Goal: Task Accomplishment & Management: Complete application form

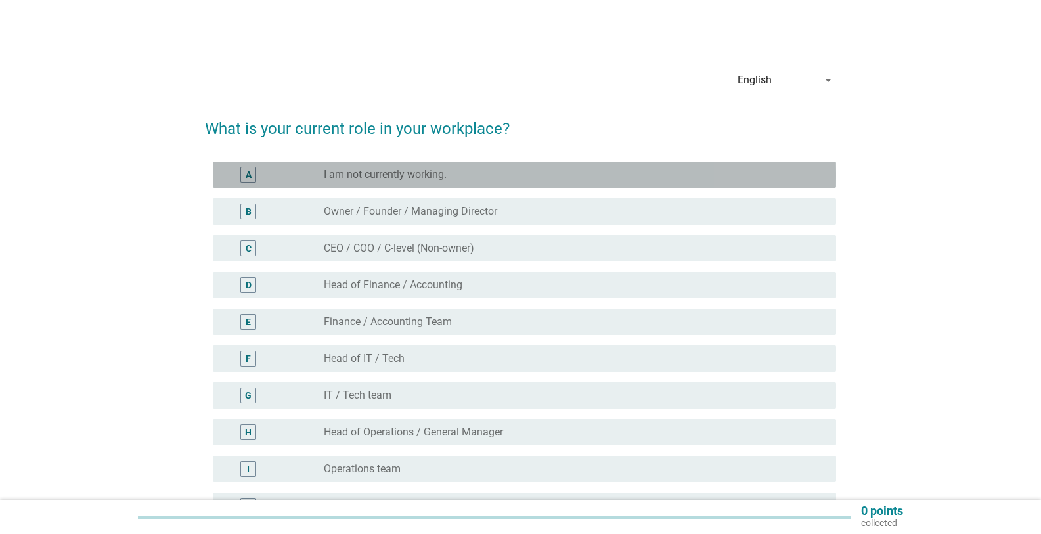
click at [333, 177] on label "I am not currently working." at bounding box center [385, 174] width 123 height 13
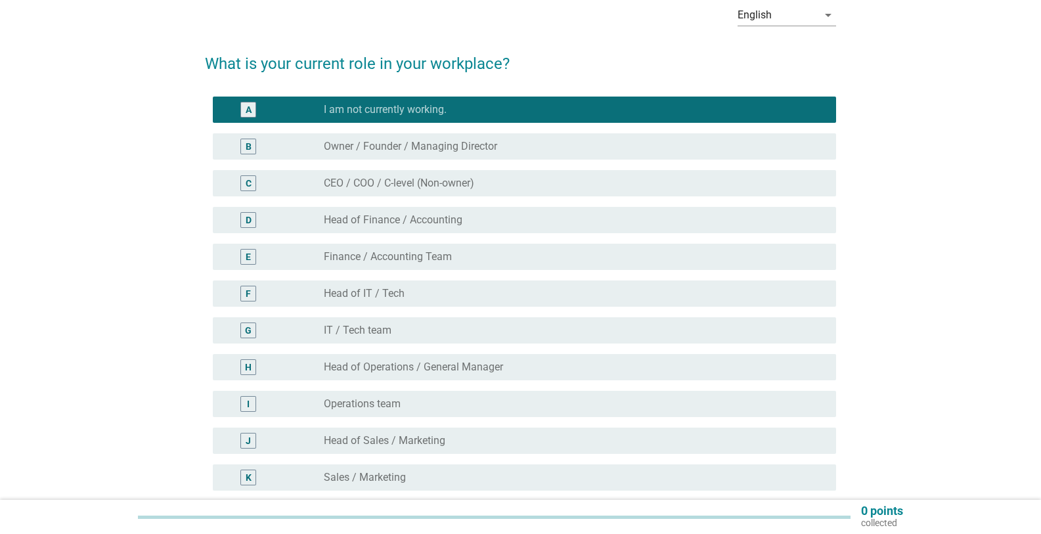
scroll to position [66, 0]
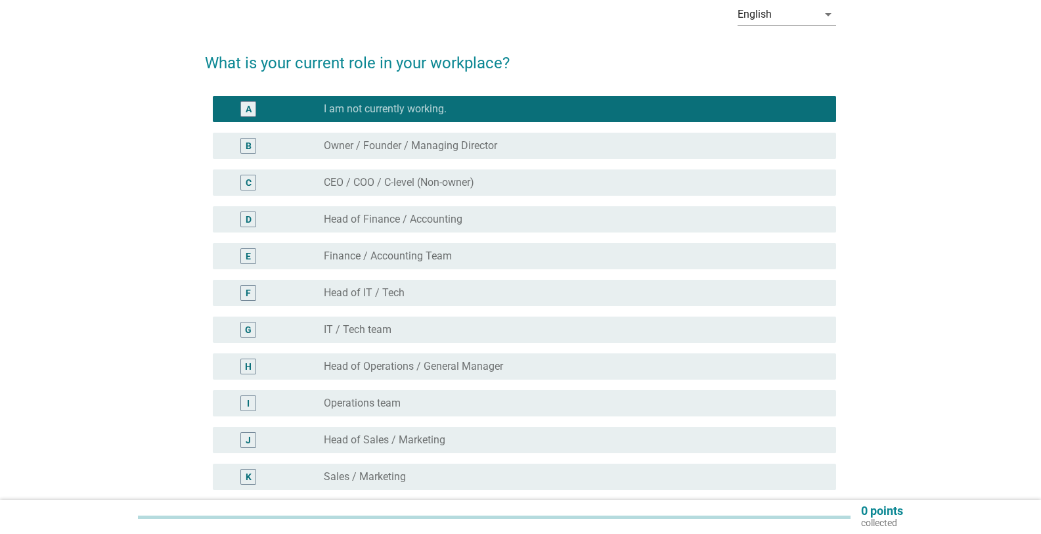
click at [416, 331] on div "radio_button_unchecked IT / Tech team" at bounding box center [569, 329] width 491 height 13
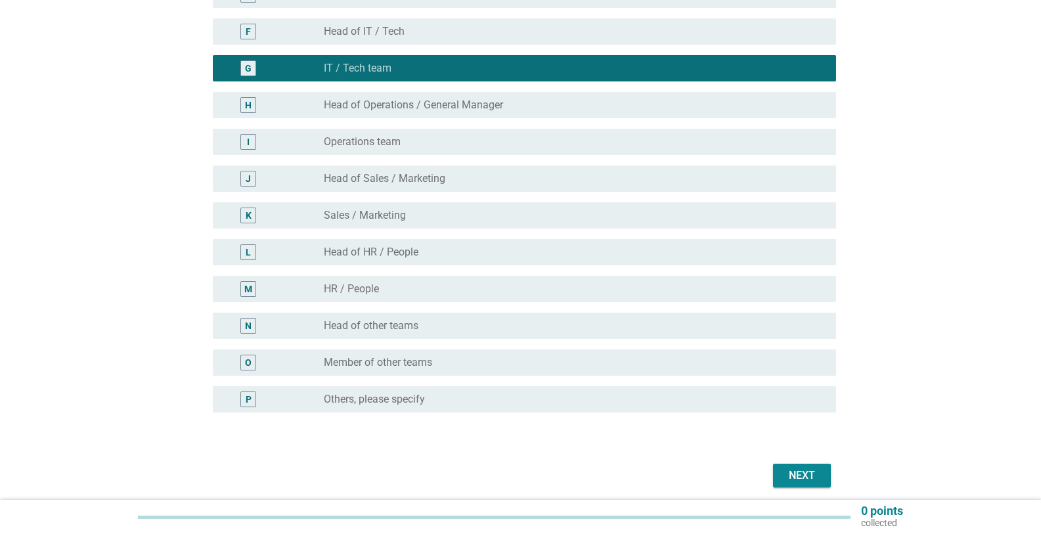
scroll to position [329, 0]
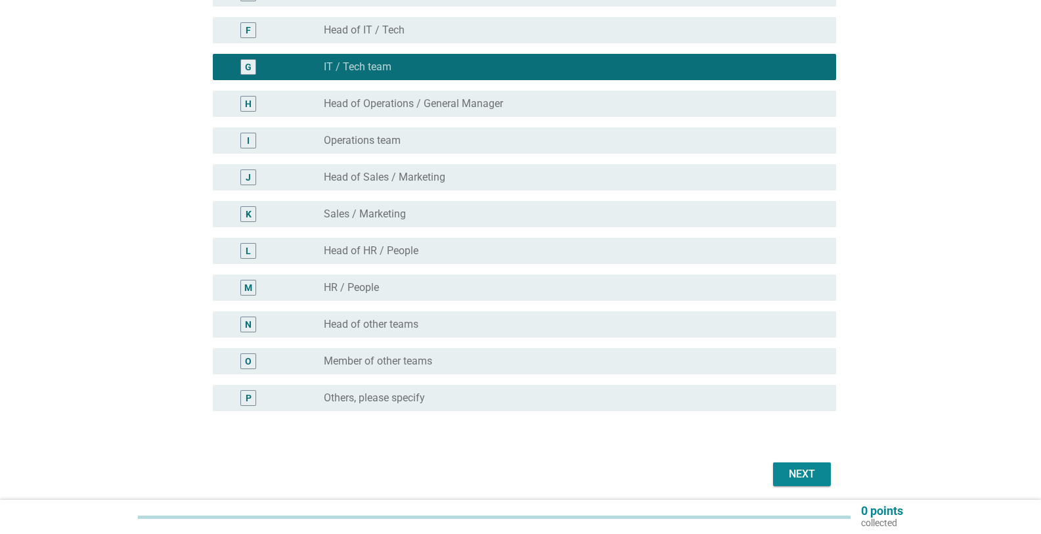
click at [805, 467] on div "Next" at bounding box center [802, 474] width 37 height 16
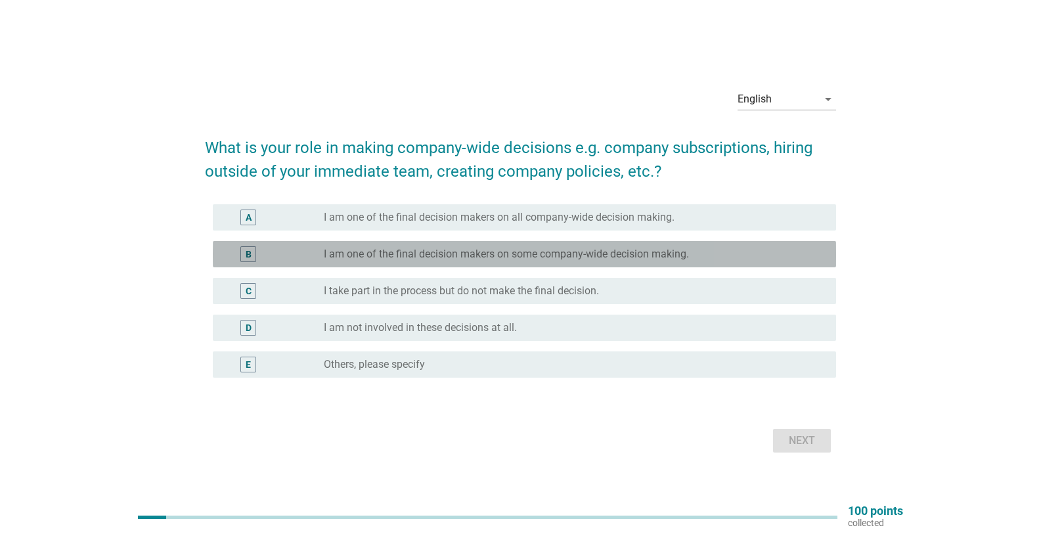
click at [505, 256] on label "I am one of the final decision makers on some company-wide decision making." at bounding box center [506, 254] width 365 height 13
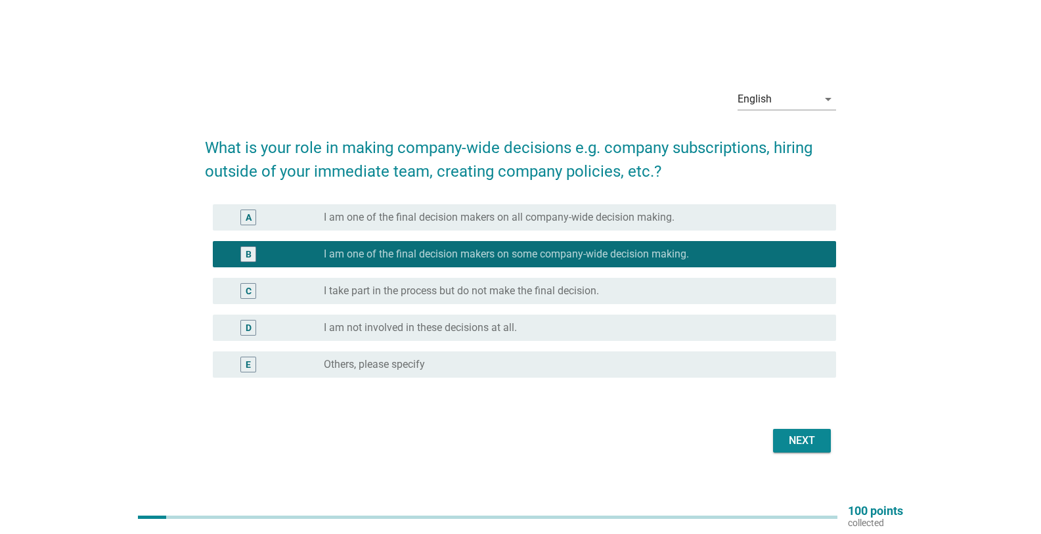
click at [717, 296] on div "radio_button_unchecked I take part in the process but do not make the final dec…" at bounding box center [569, 290] width 491 height 13
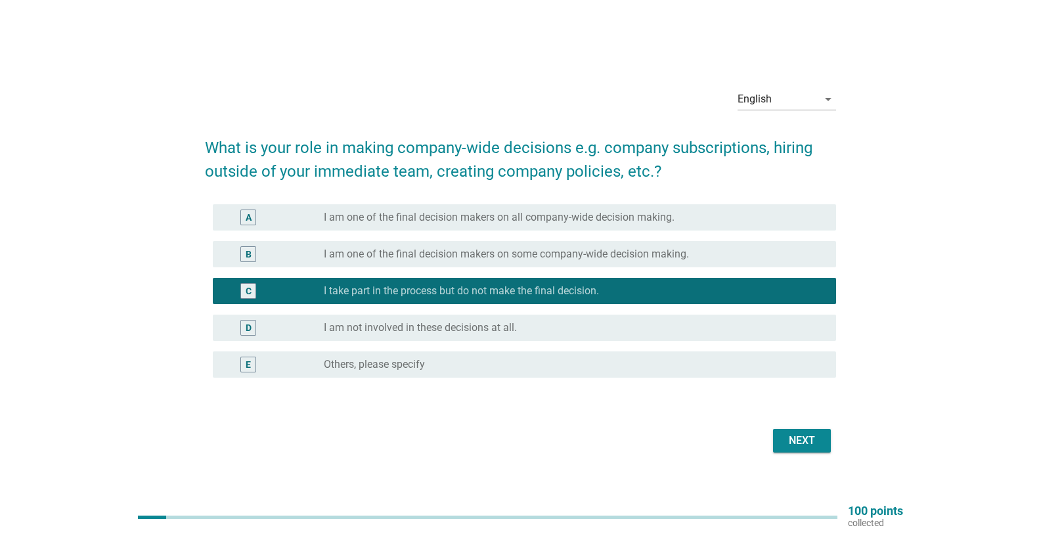
click at [806, 440] on div "Next" at bounding box center [802, 441] width 37 height 16
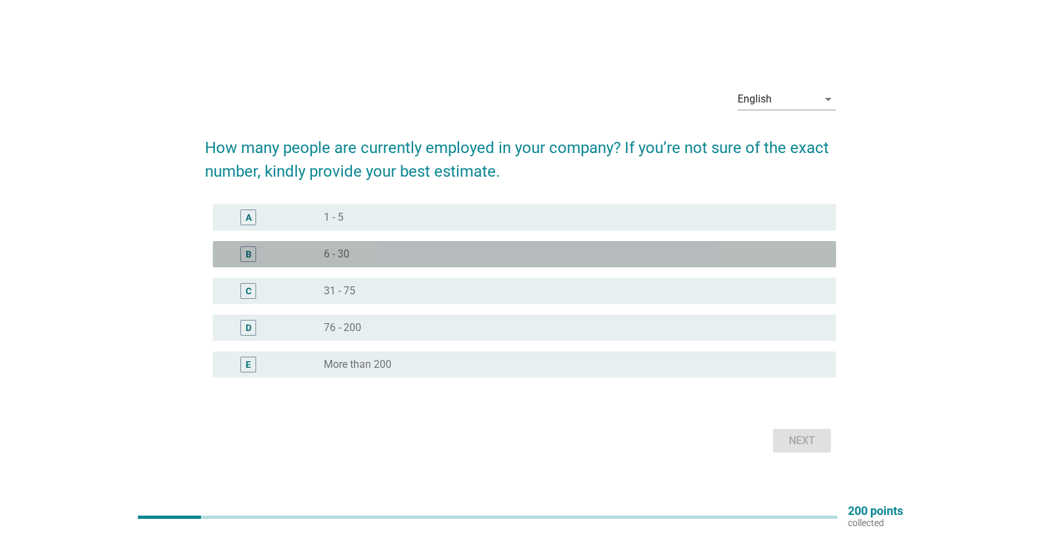
click at [419, 250] on div "radio_button_unchecked 6 - 30" at bounding box center [569, 254] width 491 height 13
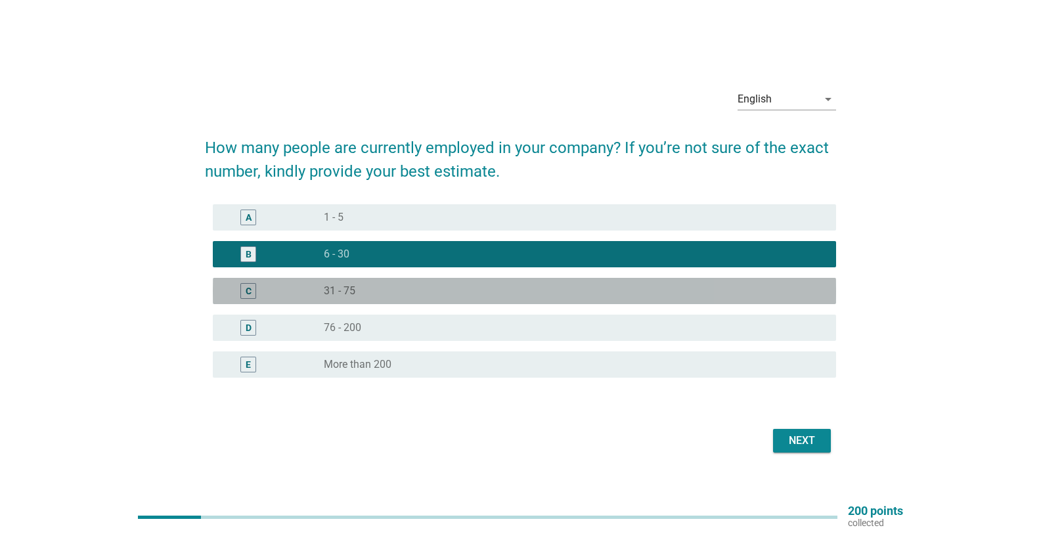
click at [433, 279] on div "C radio_button_unchecked 31 - 75" at bounding box center [525, 291] width 624 height 26
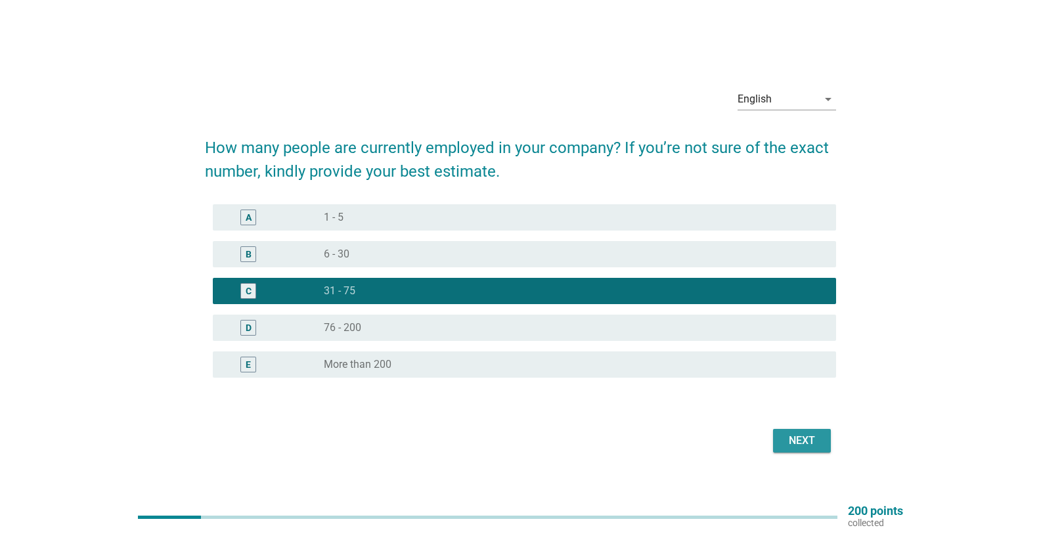
click at [793, 442] on div "Next" at bounding box center [802, 441] width 37 height 16
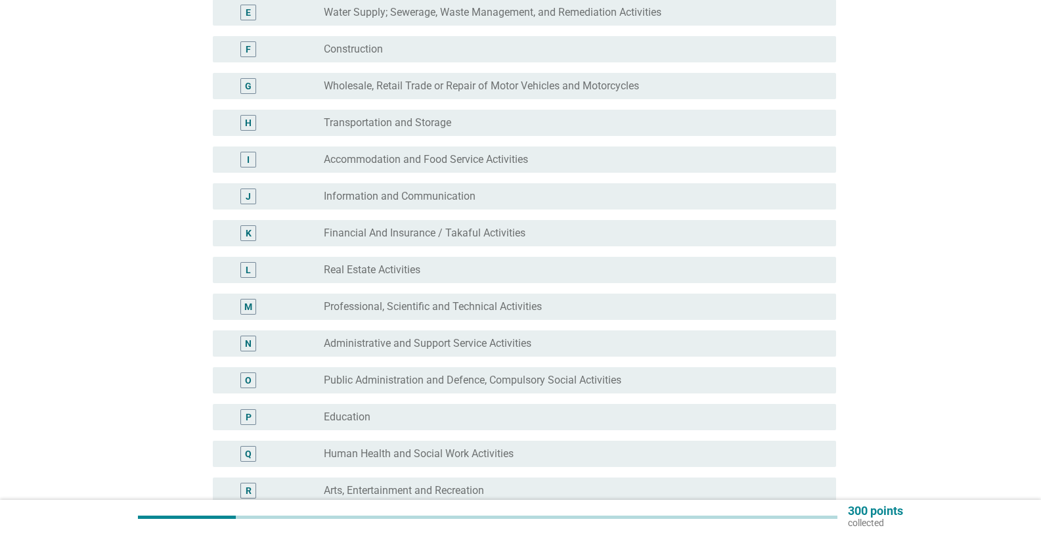
scroll to position [329, 0]
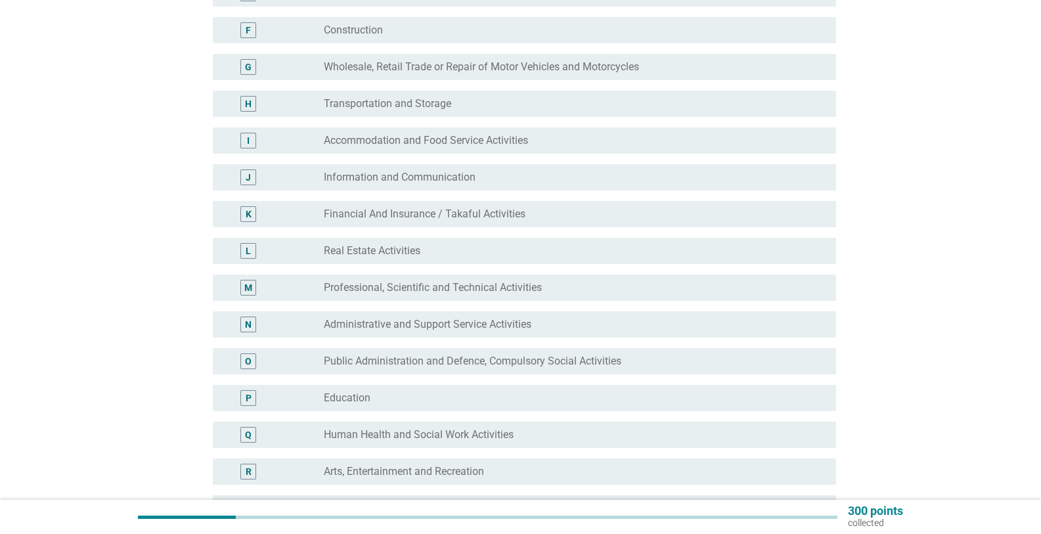
click at [447, 392] on div "radio_button_unchecked Education" at bounding box center [569, 398] width 491 height 13
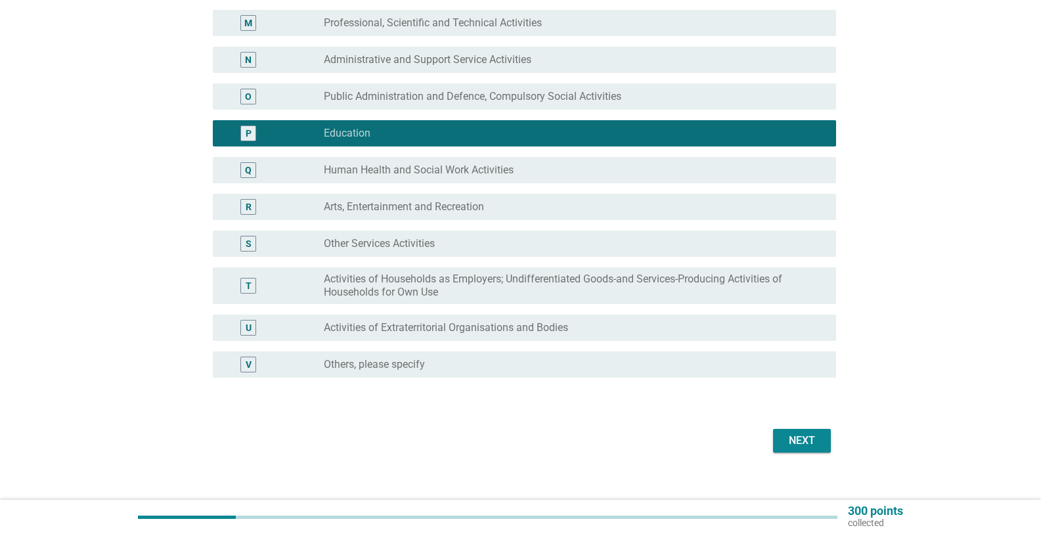
scroll to position [609, 0]
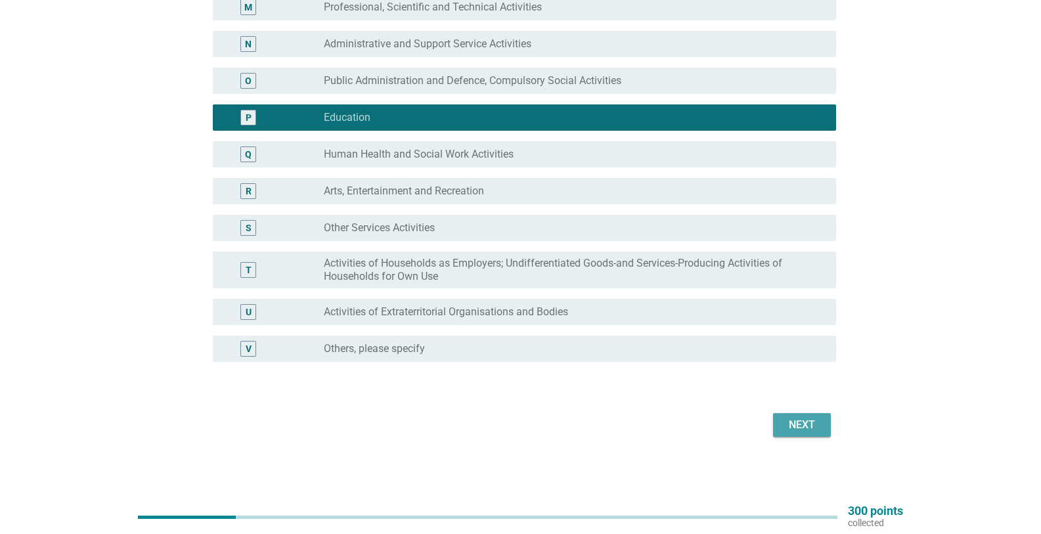
click at [820, 426] on div "Next" at bounding box center [802, 425] width 37 height 16
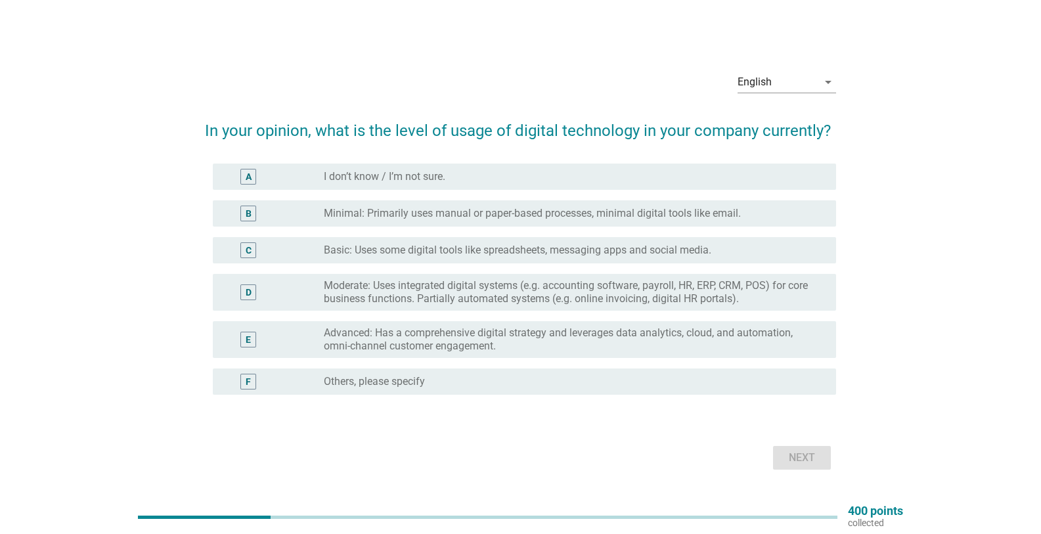
click at [457, 251] on label "Basic: Uses some digital tools like spreadsheets, messaging apps and social med…" at bounding box center [518, 250] width 388 height 13
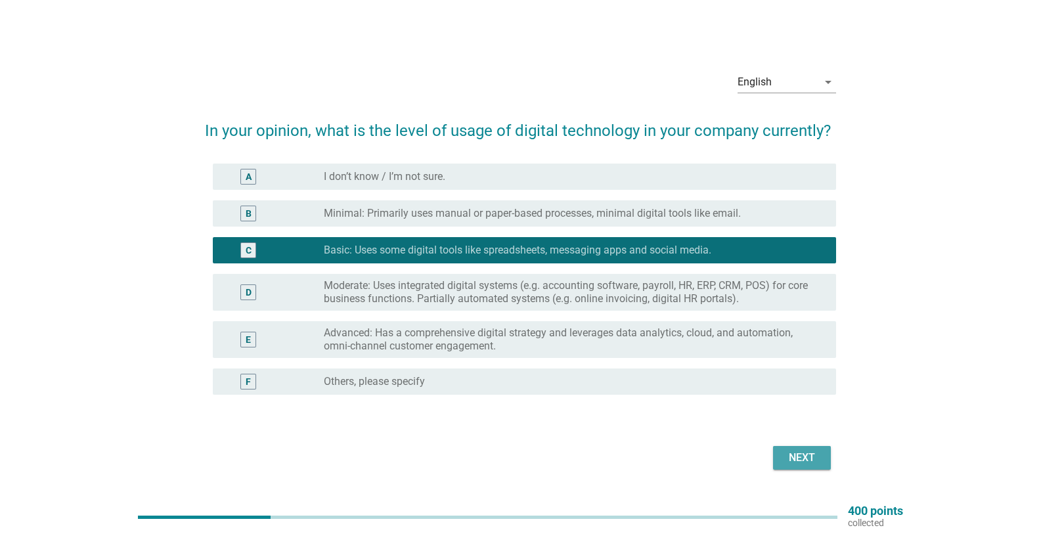
click at [792, 448] on button "Next" at bounding box center [802, 458] width 58 height 24
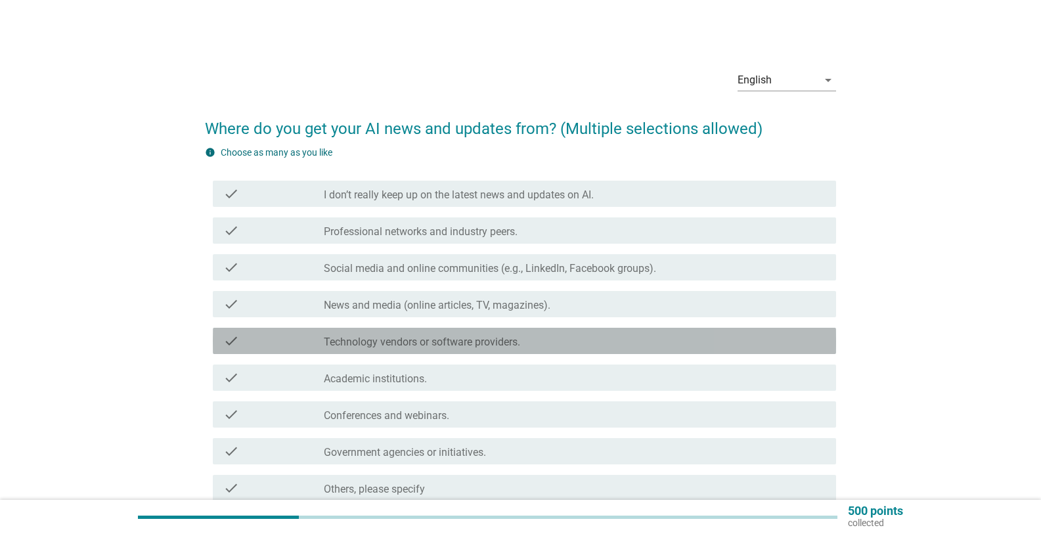
click at [473, 333] on div "check_box_outline_blank Technology vendors or software providers." at bounding box center [575, 341] width 502 height 16
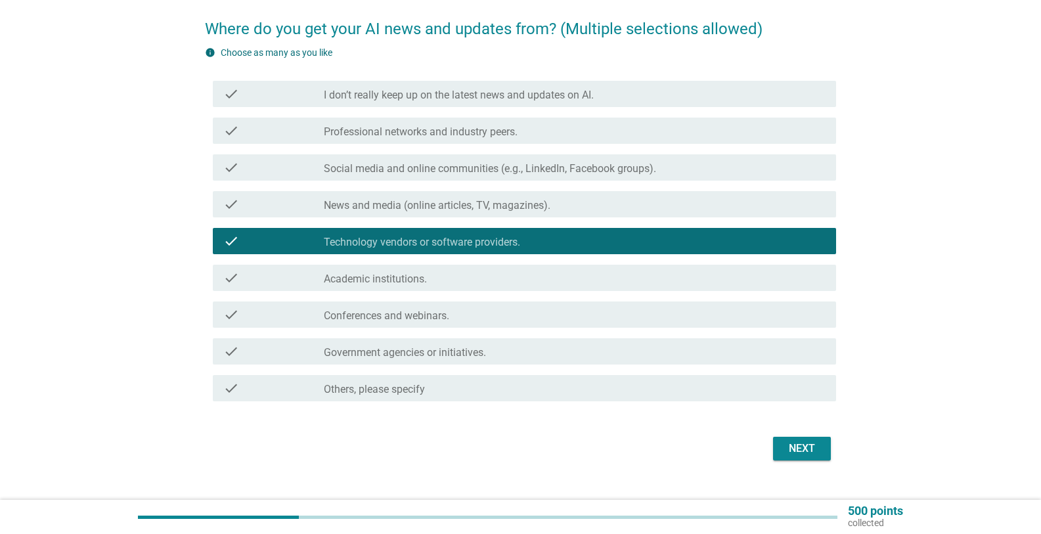
scroll to position [124, 0]
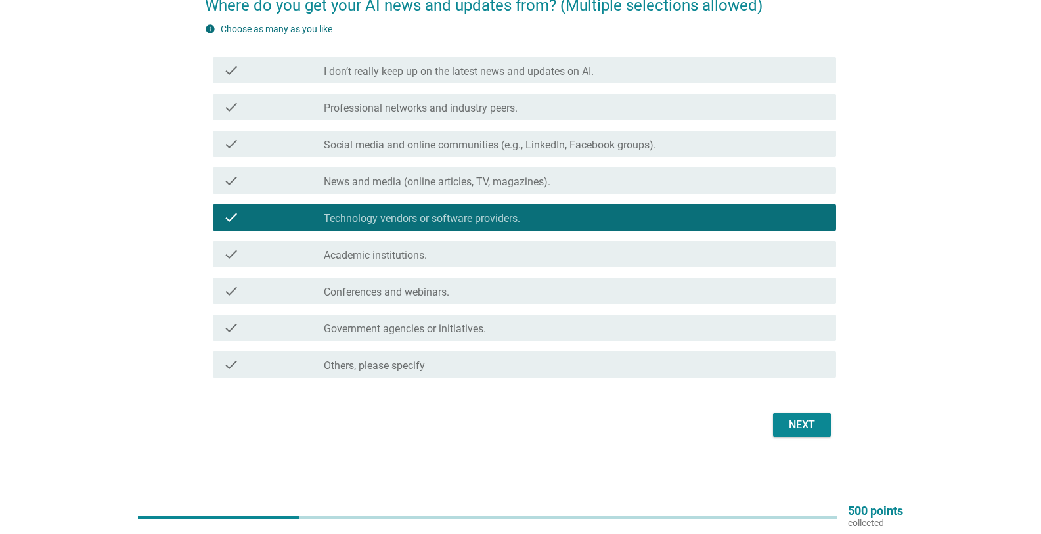
click at [815, 415] on button "Next" at bounding box center [802, 425] width 58 height 24
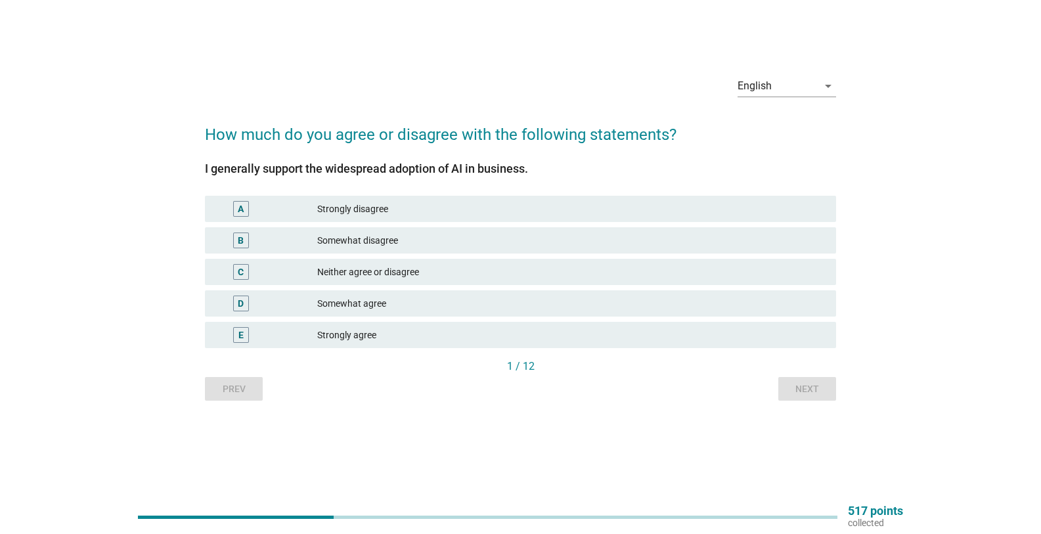
scroll to position [0, 0]
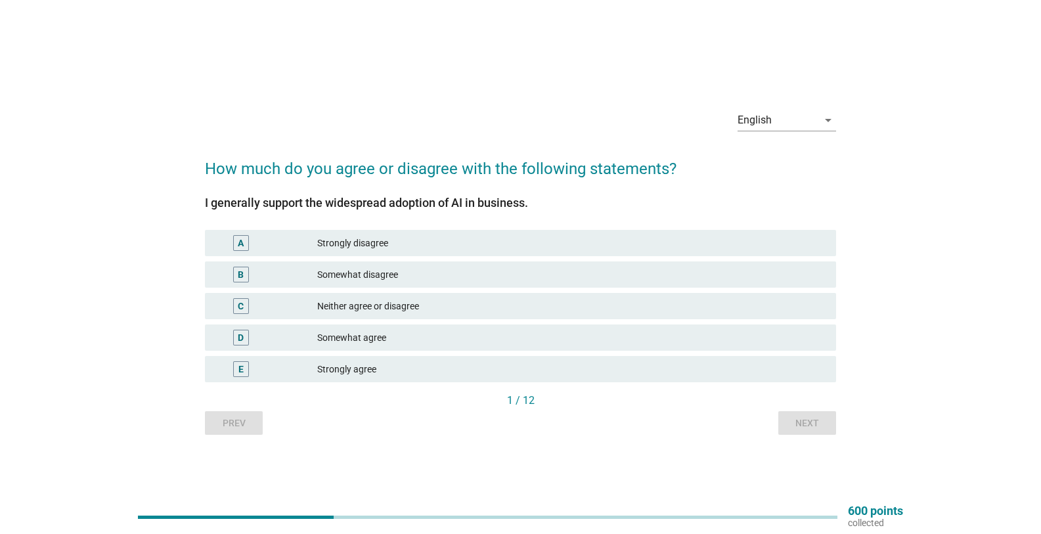
click at [471, 346] on div "D Somewhat agree" at bounding box center [520, 338] width 631 height 26
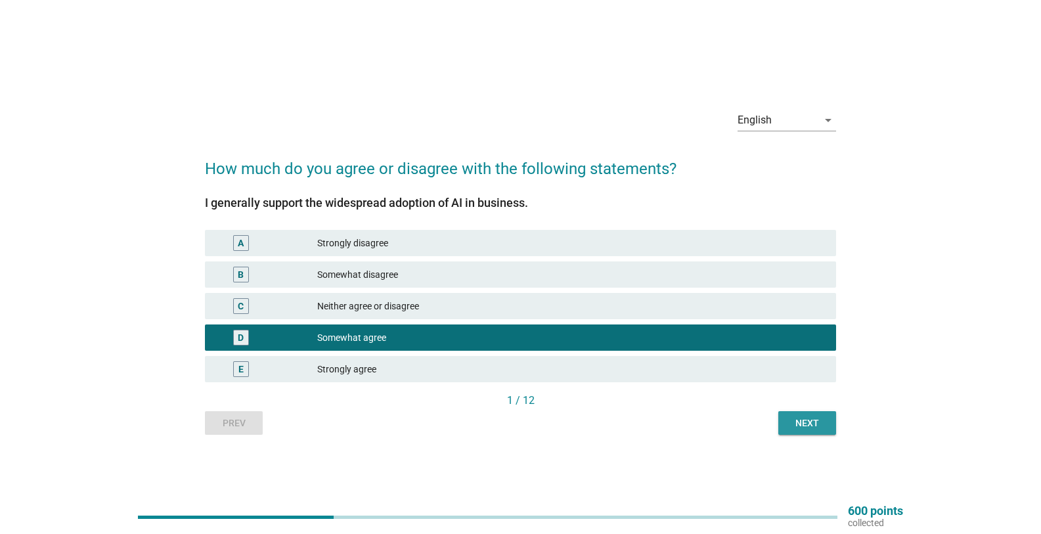
click at [798, 422] on div "Next" at bounding box center [807, 424] width 37 height 14
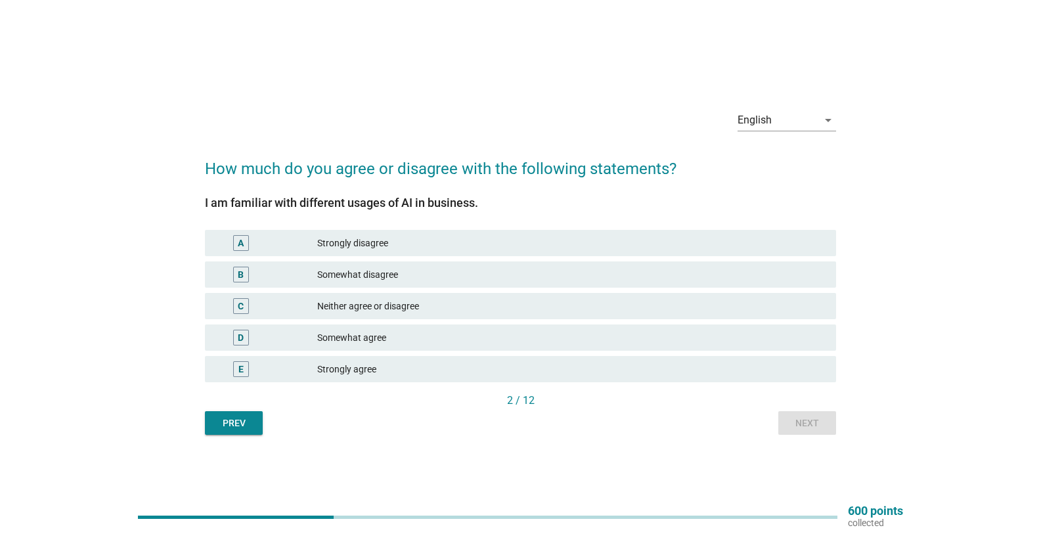
click at [413, 334] on div "Somewhat agree" at bounding box center [571, 338] width 509 height 16
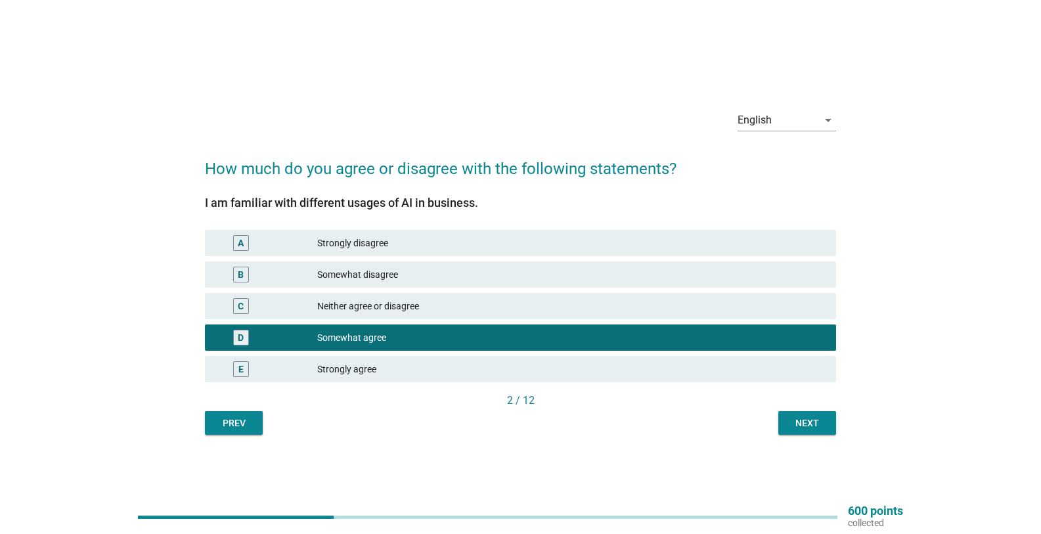
click at [799, 432] on button "Next" at bounding box center [808, 423] width 58 height 24
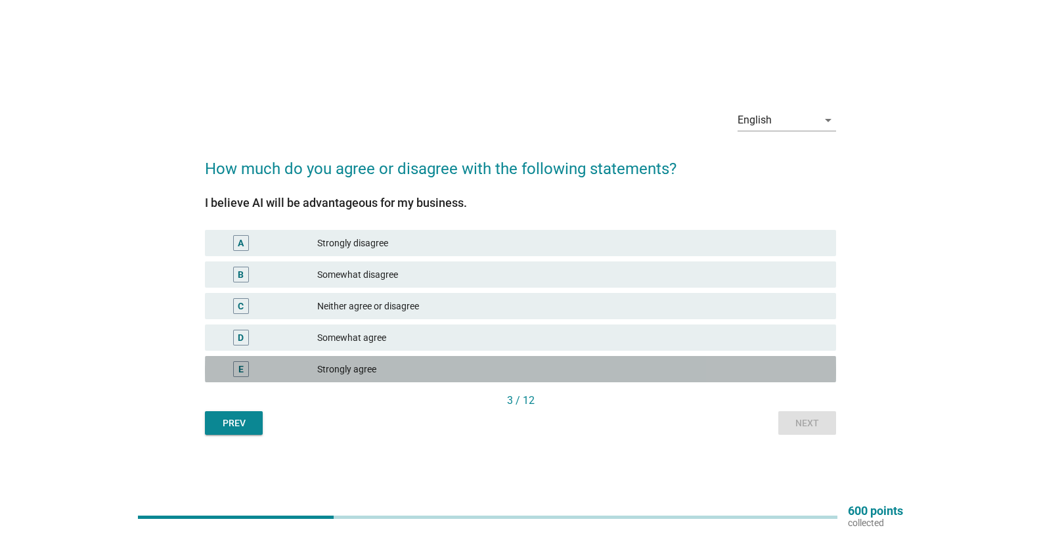
click at [397, 368] on div "Strongly agree" at bounding box center [571, 369] width 509 height 16
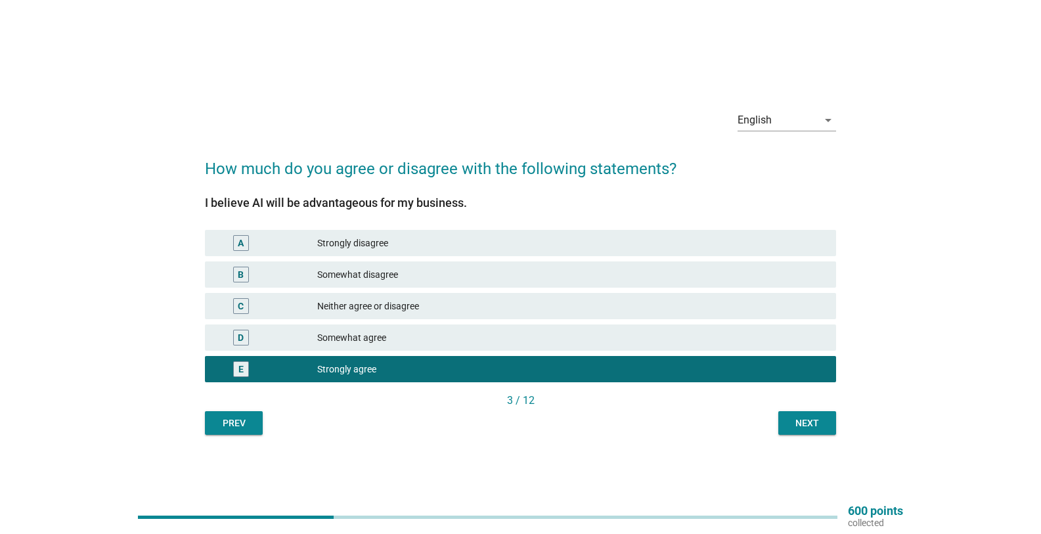
click at [818, 420] on div "Next" at bounding box center [807, 424] width 37 height 14
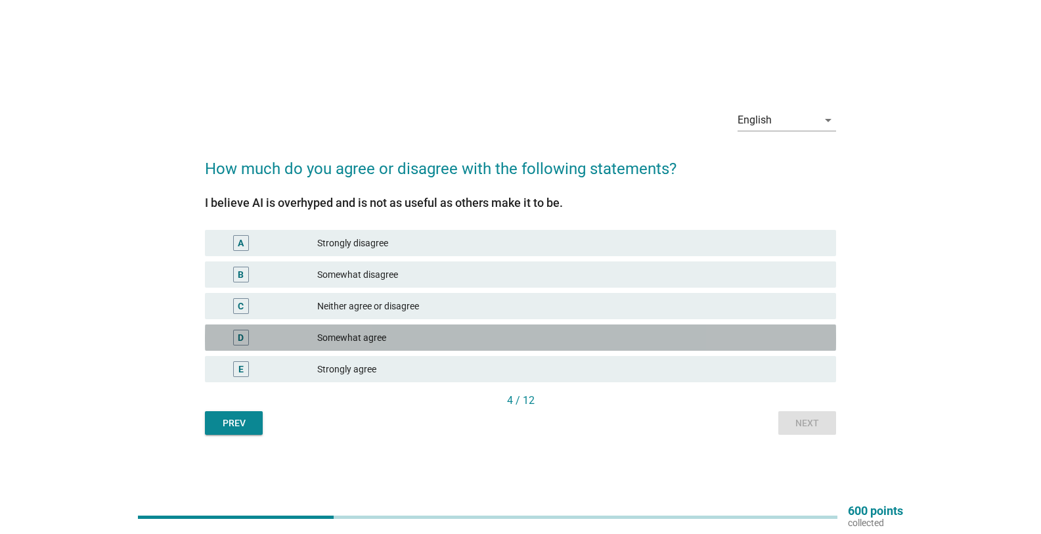
click at [410, 332] on div "Somewhat agree" at bounding box center [571, 338] width 509 height 16
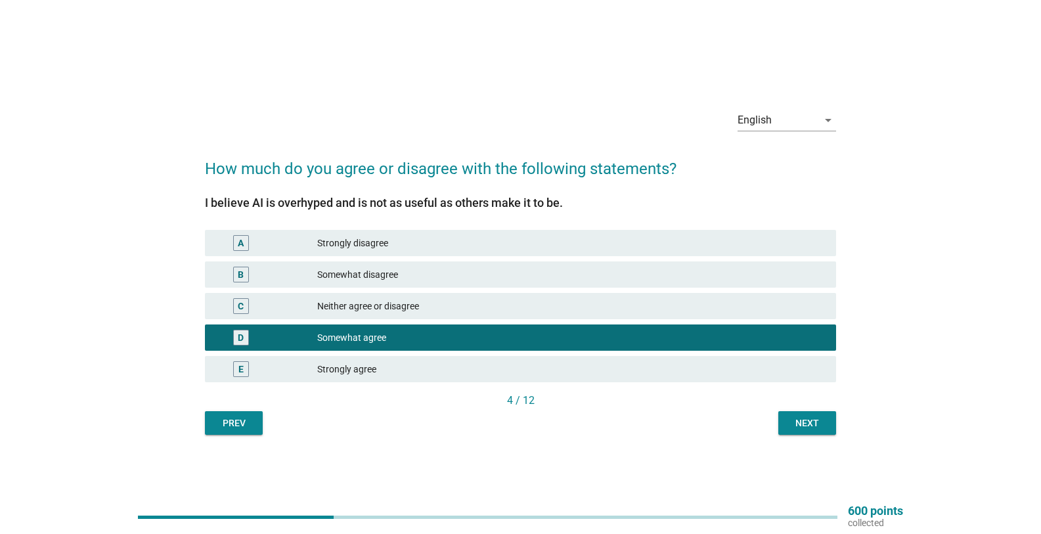
click at [824, 419] on div "Next" at bounding box center [807, 424] width 37 height 14
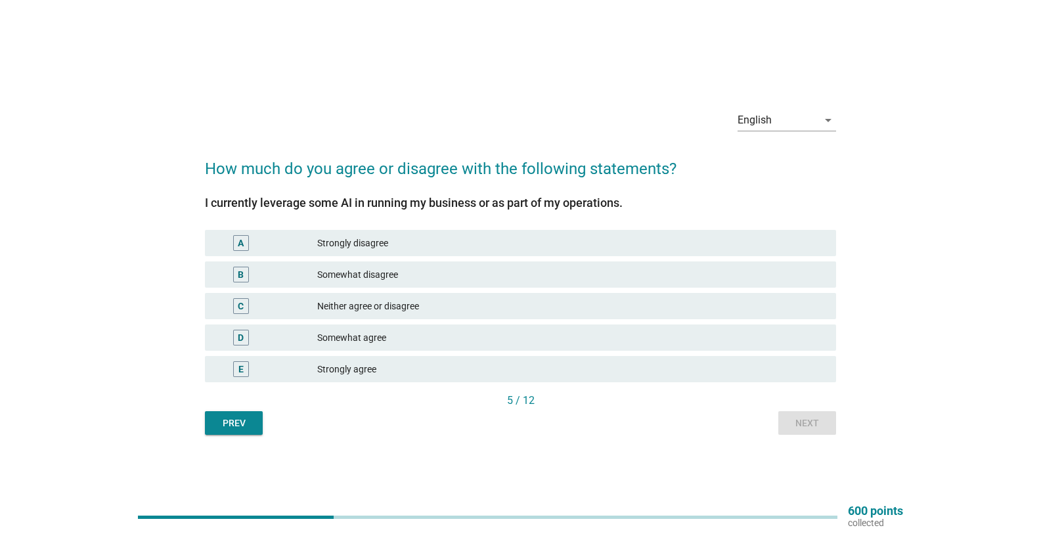
click at [440, 309] on div "Neither agree or disagree" at bounding box center [571, 306] width 509 height 16
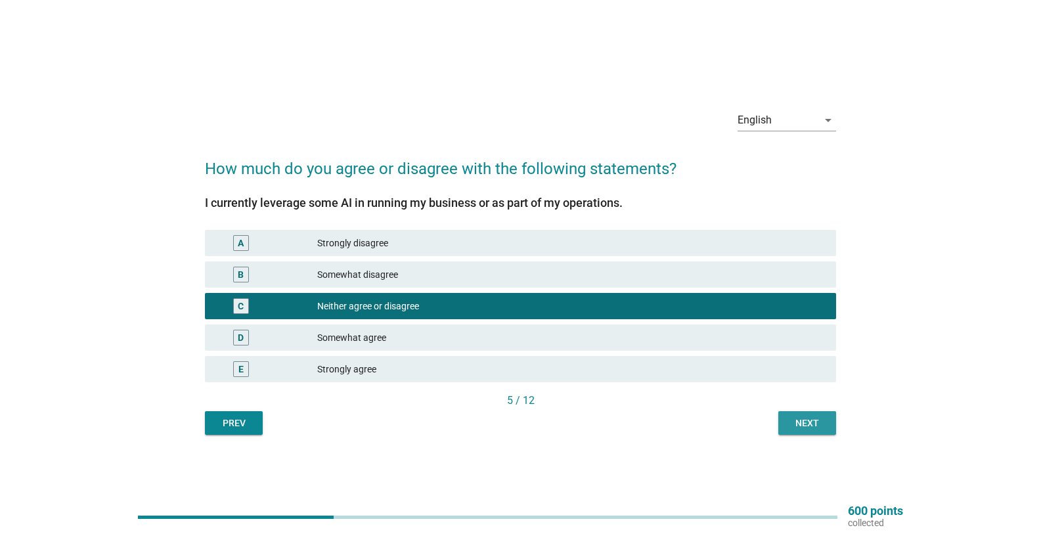
click at [813, 429] on div "Next" at bounding box center [807, 424] width 37 height 14
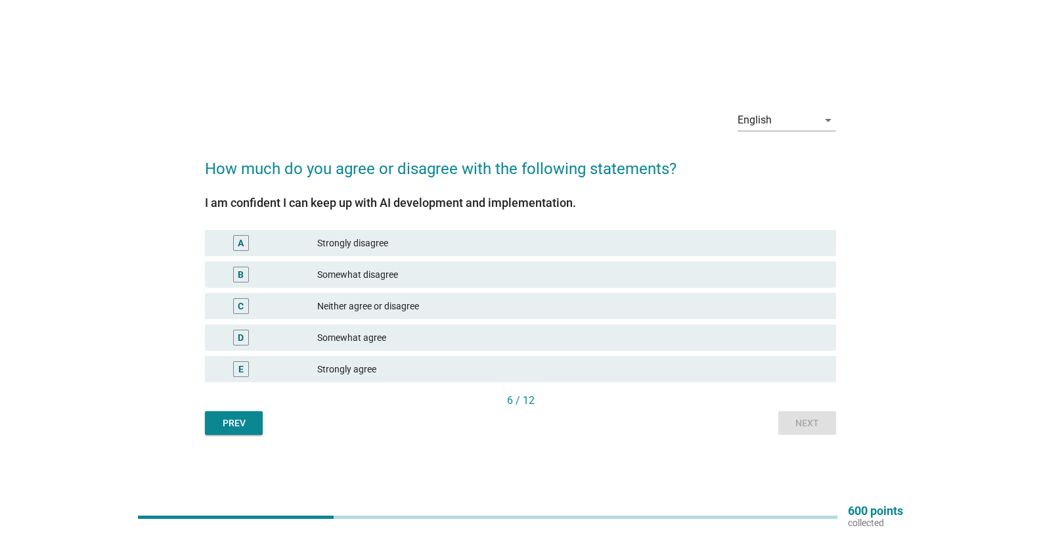
click at [471, 338] on div "Somewhat agree" at bounding box center [571, 338] width 509 height 16
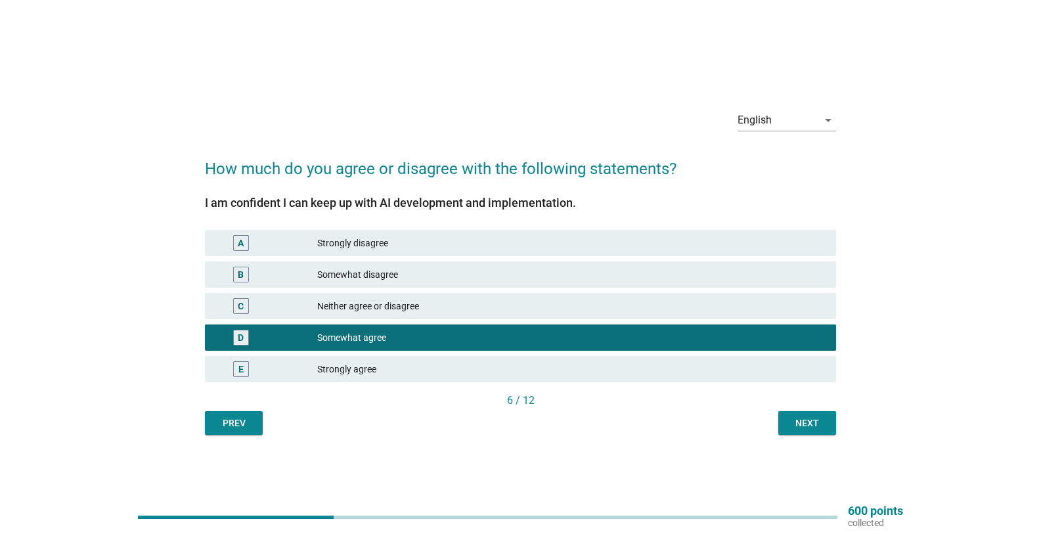
click at [790, 413] on button "Next" at bounding box center [808, 423] width 58 height 24
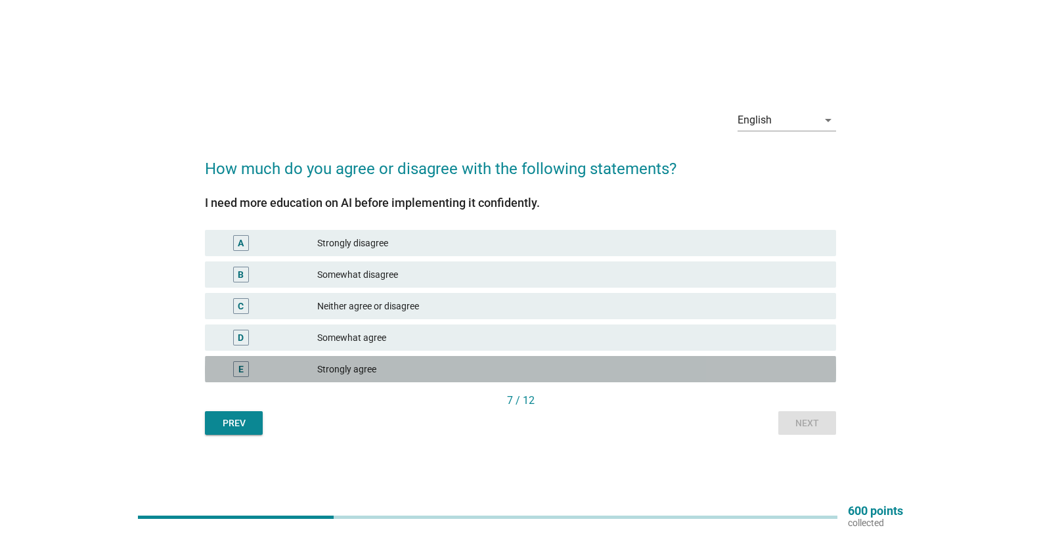
click at [383, 366] on div "Strongly agree" at bounding box center [571, 369] width 509 height 16
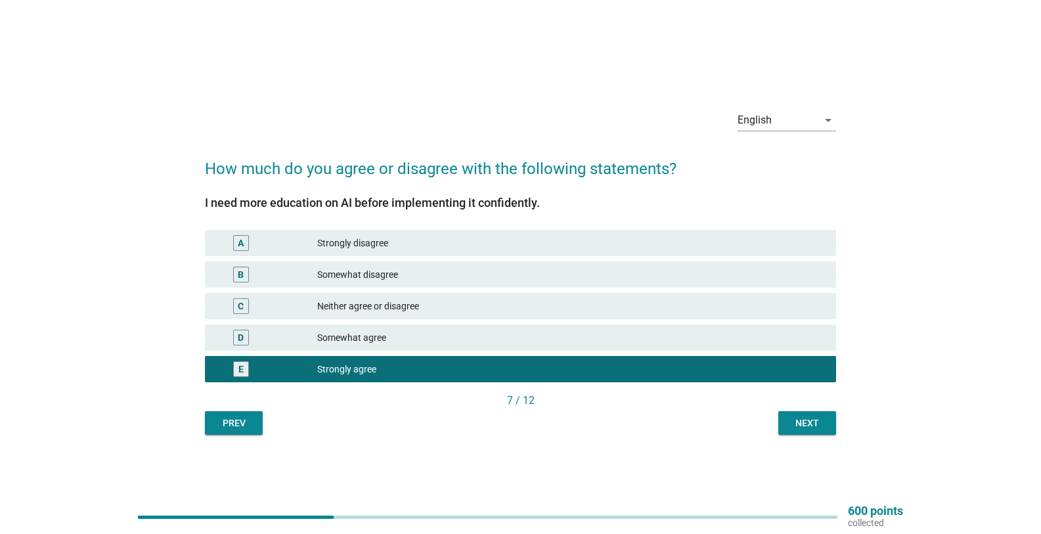
click at [817, 440] on div "English arrow_drop_down How much do you agree or disagree with the following st…" at bounding box center [520, 267] width 652 height 357
click at [823, 419] on div "Next" at bounding box center [807, 424] width 37 height 14
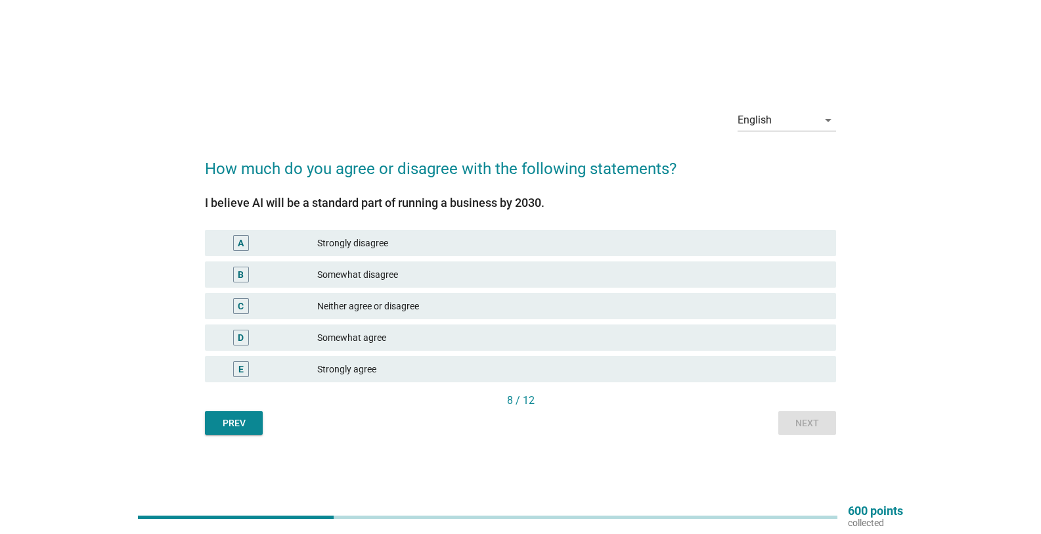
click at [363, 369] on div "Strongly agree" at bounding box center [571, 369] width 509 height 16
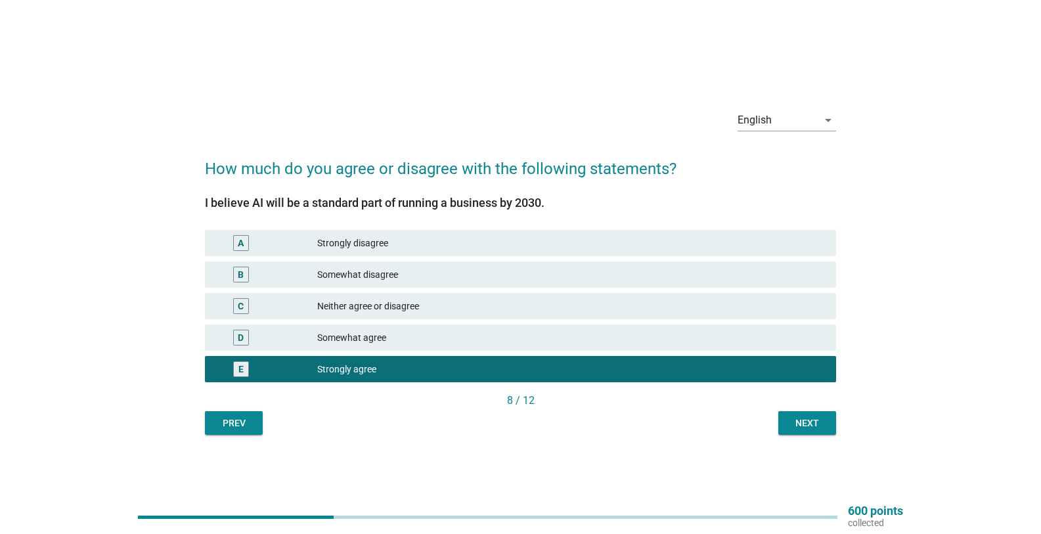
click at [813, 432] on button "Next" at bounding box center [808, 423] width 58 height 24
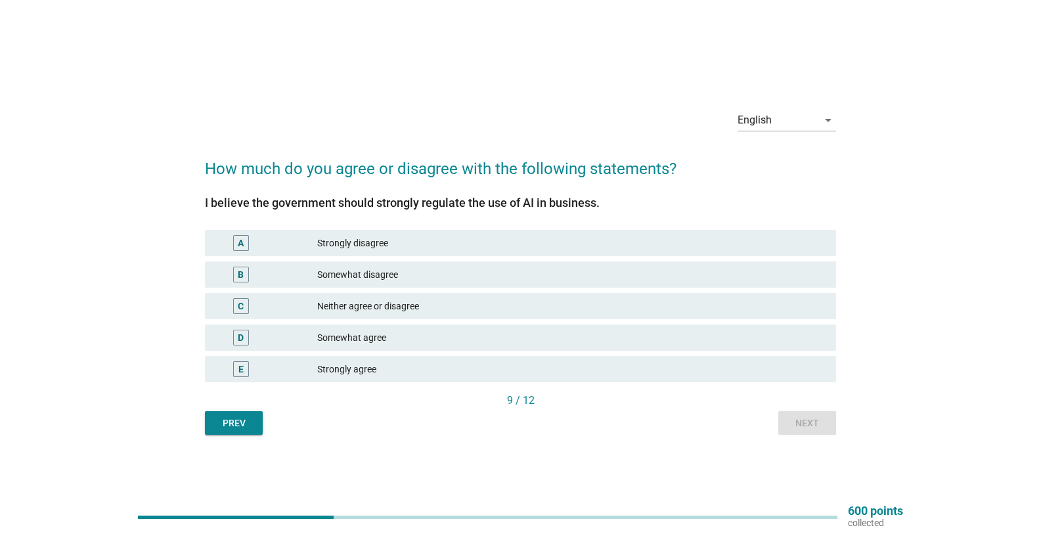
click at [402, 368] on div "Strongly agree" at bounding box center [571, 369] width 509 height 16
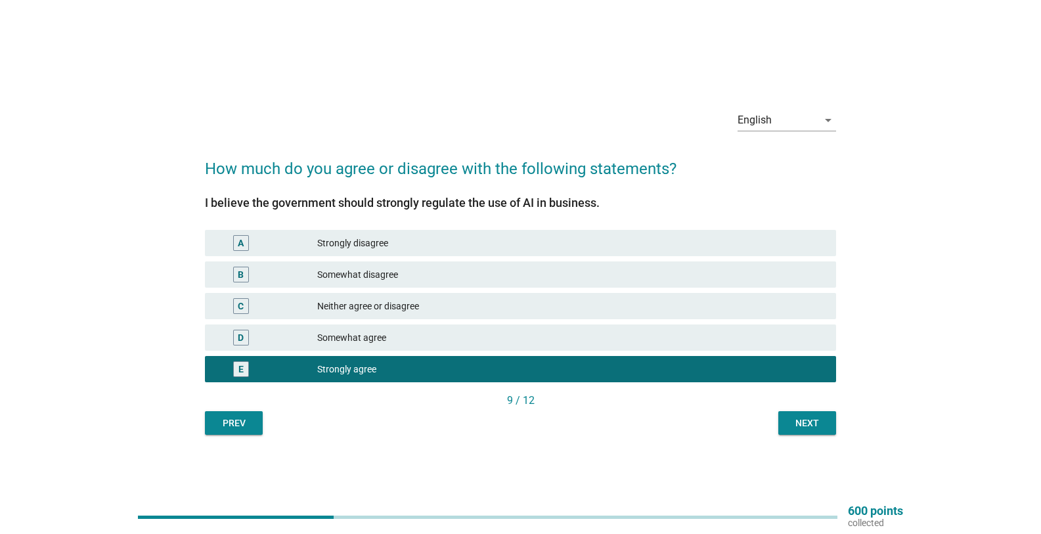
click at [796, 422] on div "Next" at bounding box center [807, 424] width 37 height 14
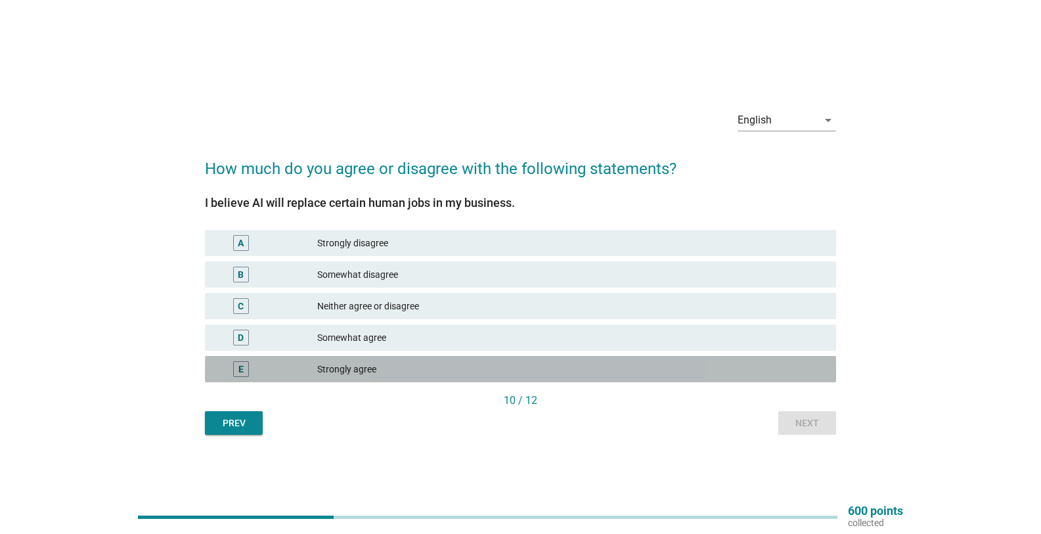
click at [437, 365] on div "Strongly agree" at bounding box center [571, 369] width 509 height 16
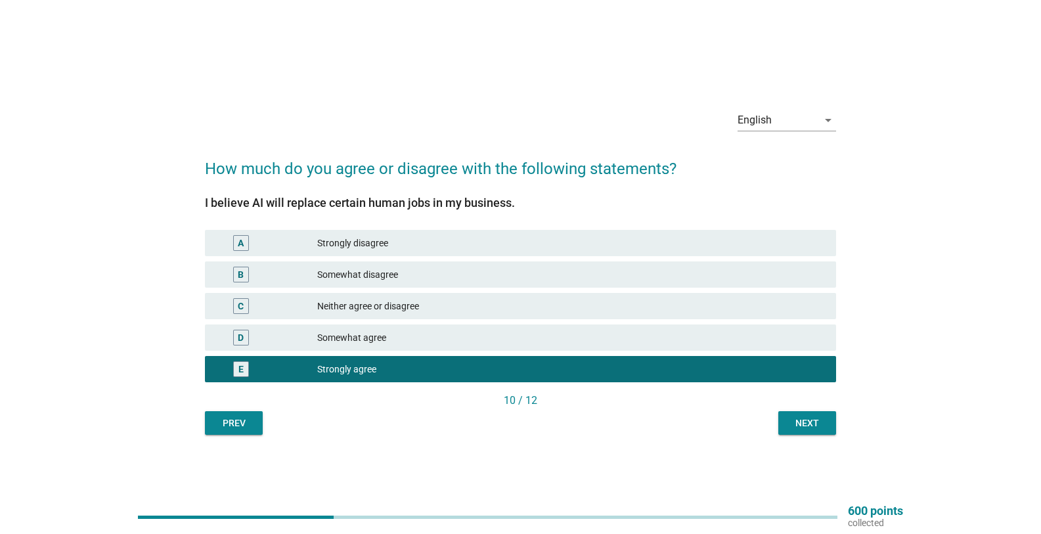
click at [788, 422] on button "Next" at bounding box center [808, 423] width 58 height 24
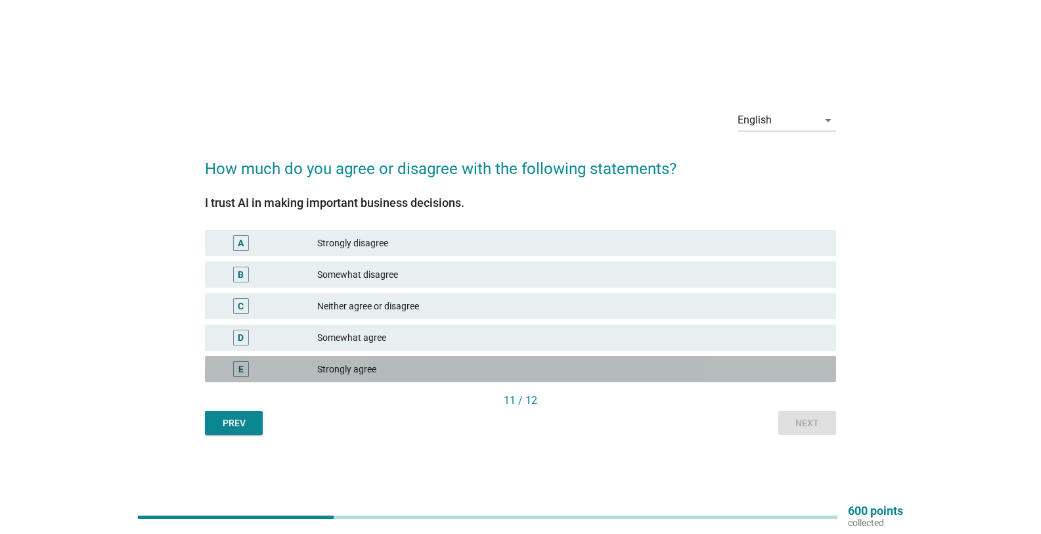
drag, startPoint x: 443, startPoint y: 365, endPoint x: 502, endPoint y: 377, distance: 59.8
click at [448, 375] on div "Strongly agree" at bounding box center [571, 369] width 509 height 16
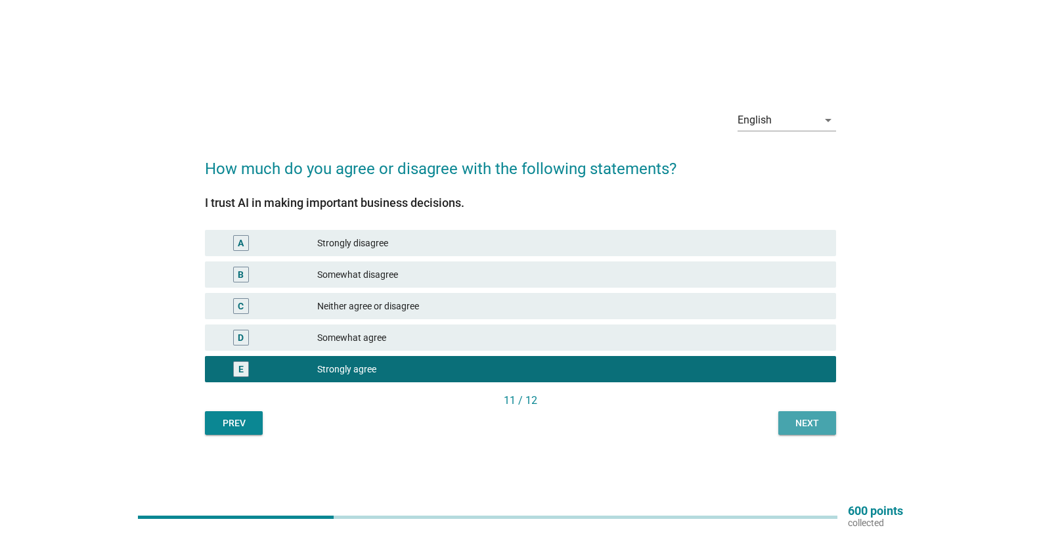
click at [792, 422] on div "Next" at bounding box center [807, 424] width 37 height 14
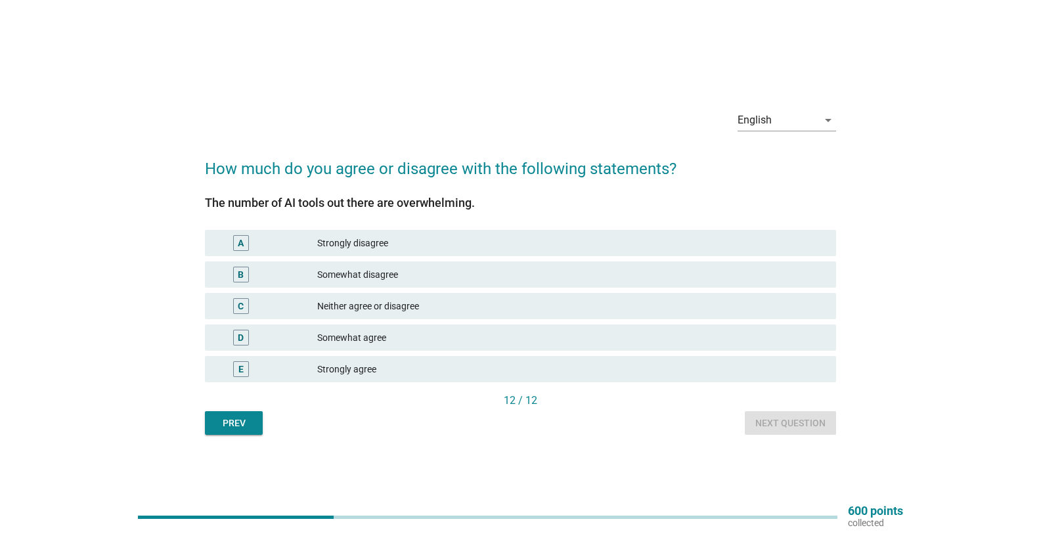
click at [414, 348] on div "D Somewhat agree" at bounding box center [520, 338] width 631 height 26
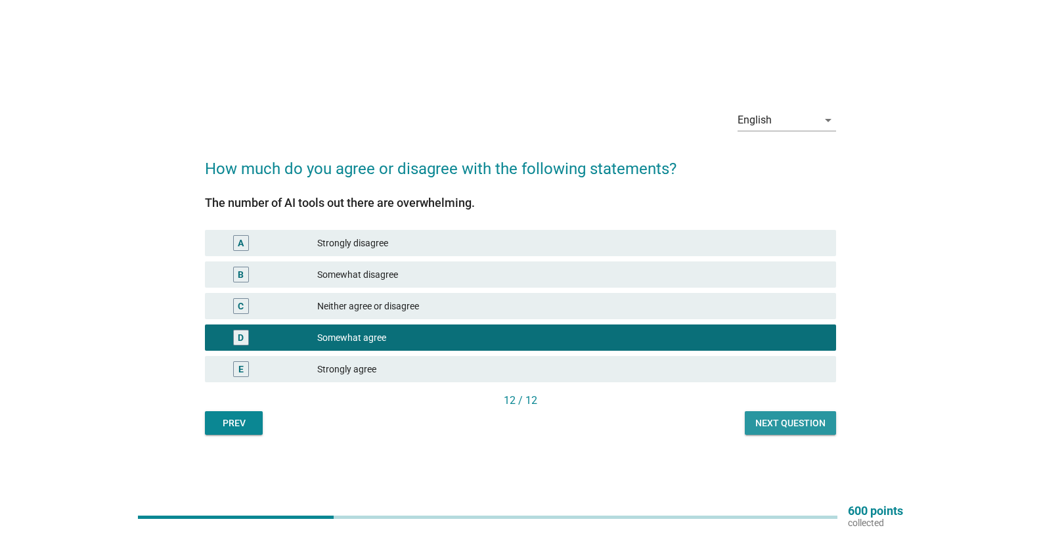
click at [815, 412] on button "Next question" at bounding box center [790, 423] width 91 height 24
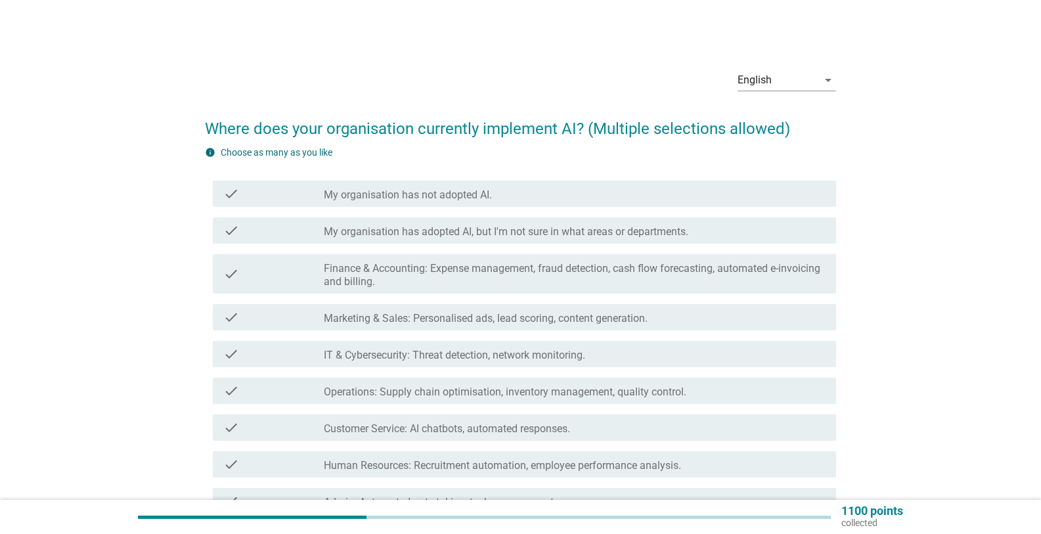
click at [443, 350] on label "IT & Cybersecurity: Threat detection, network monitoring." at bounding box center [454, 355] width 261 height 13
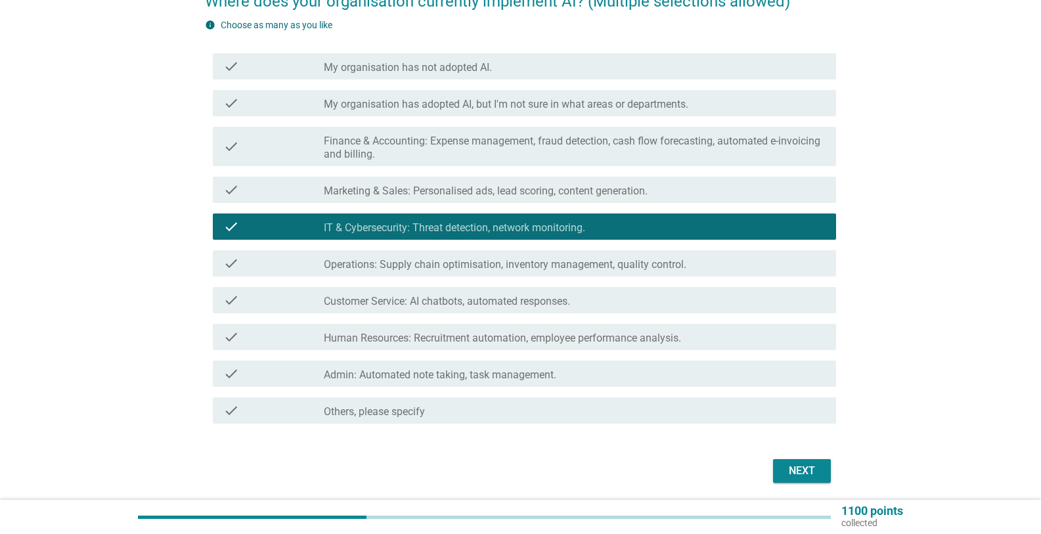
scroll to position [131, 0]
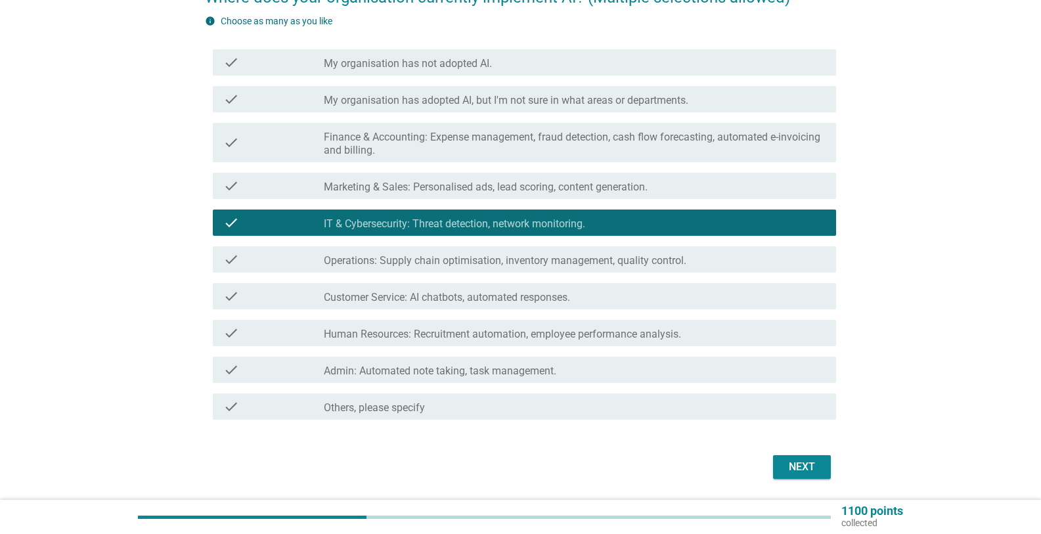
click at [798, 464] on div "Next" at bounding box center [802, 467] width 37 height 16
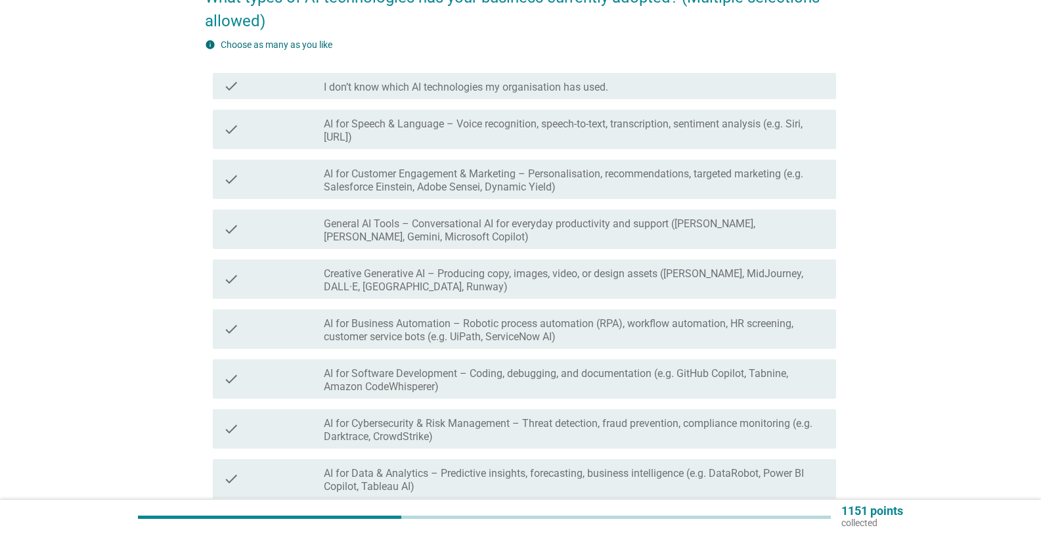
scroll to position [0, 0]
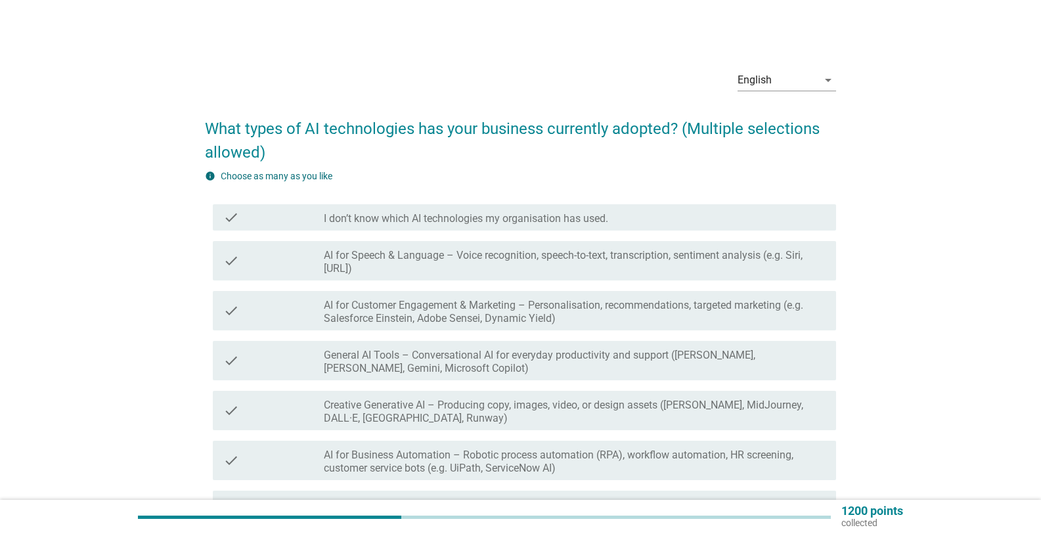
click at [440, 214] on label "I don’t know which AI technologies my organisation has used." at bounding box center [466, 218] width 284 height 13
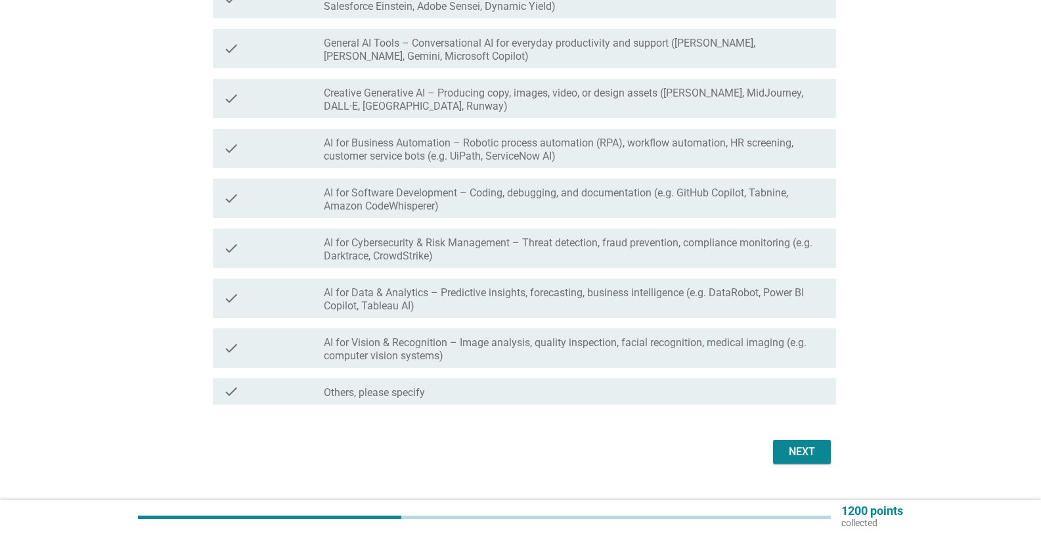
scroll to position [339, 0]
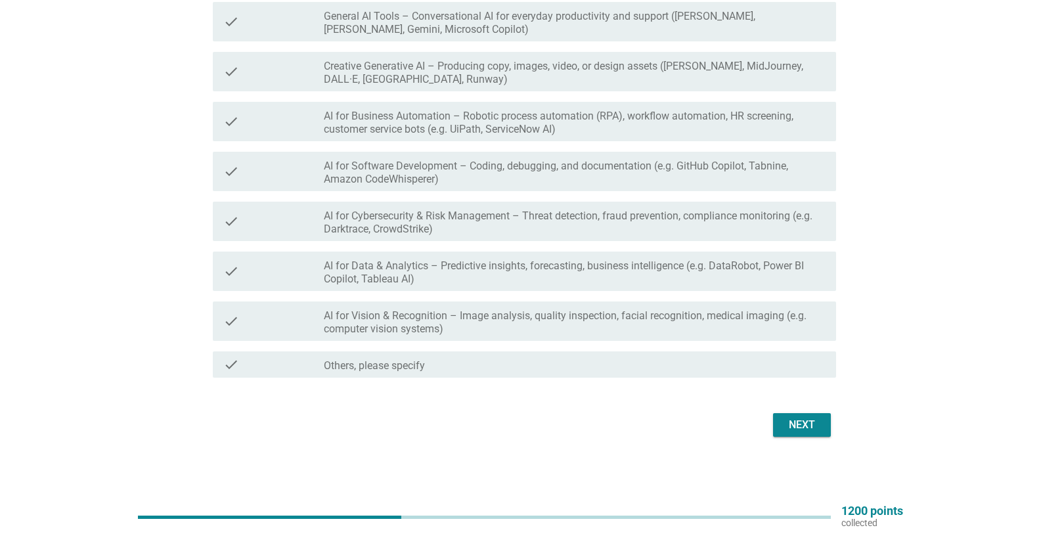
click at [691, 324] on label "AI for Vision & Recognition – Image analysis, quality inspection, facial recogn…" at bounding box center [575, 322] width 502 height 26
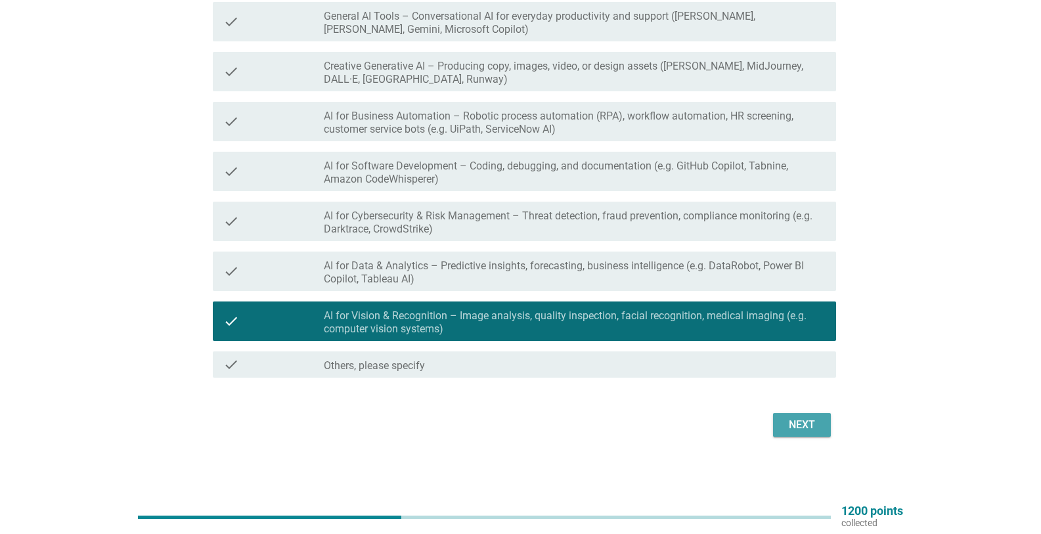
click at [782, 419] on button "Next" at bounding box center [802, 425] width 58 height 24
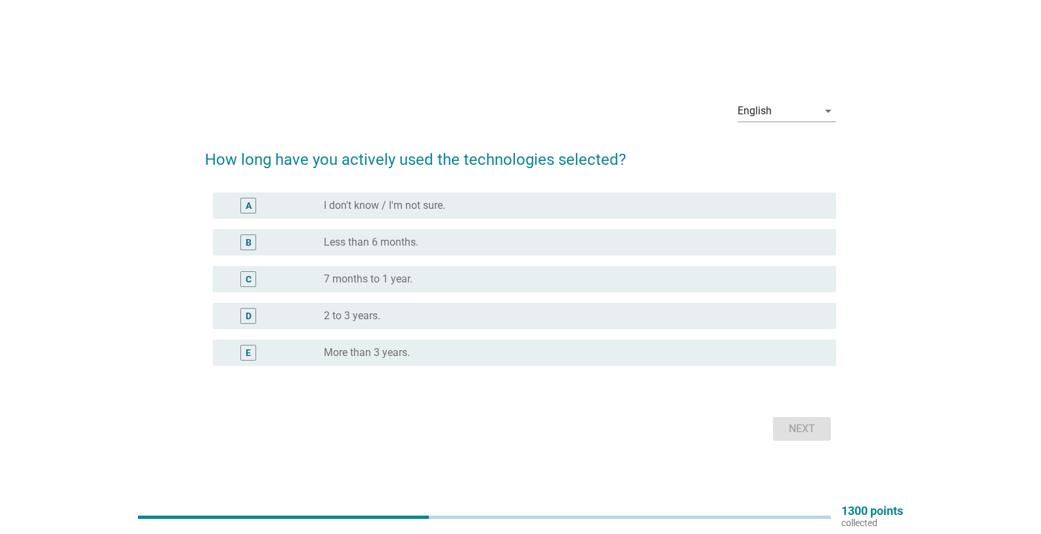
click at [472, 238] on div "radio_button_unchecked Less than 6 months." at bounding box center [569, 242] width 491 height 13
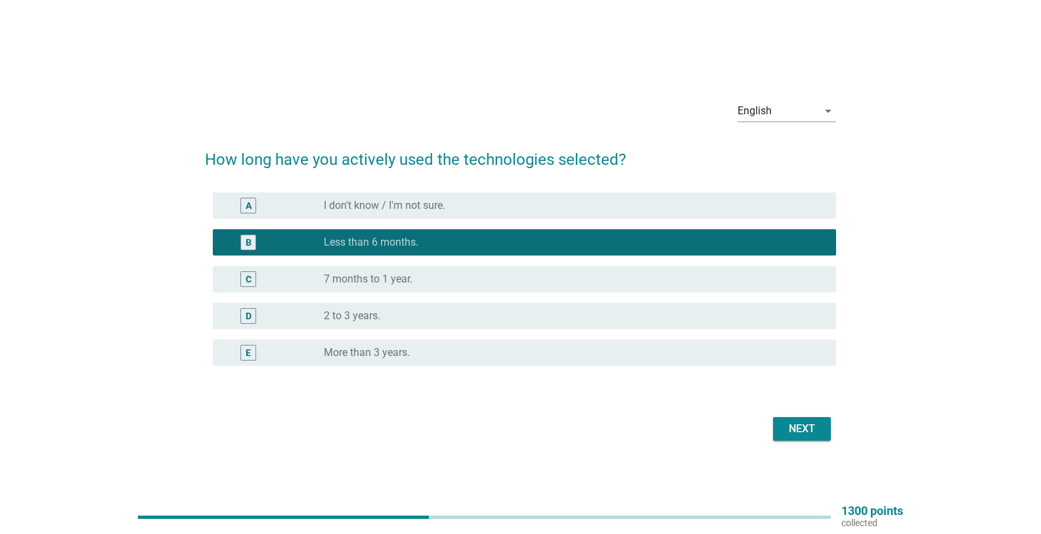
click at [833, 426] on div "Next" at bounding box center [520, 429] width 631 height 32
click at [821, 428] on button "Next" at bounding box center [802, 429] width 58 height 24
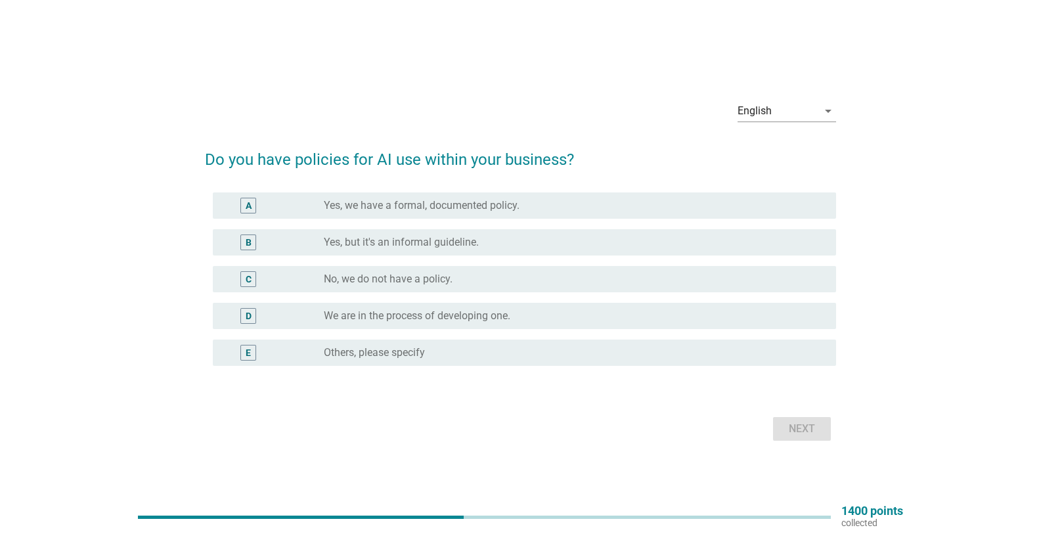
click at [455, 282] on div "radio_button_unchecked No, we do not have a policy." at bounding box center [569, 279] width 491 height 13
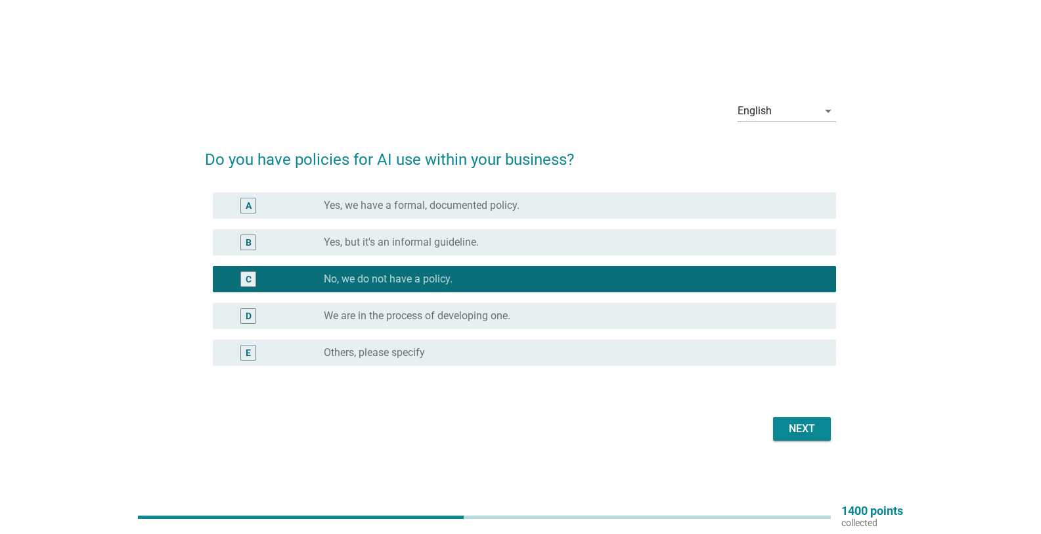
click at [784, 421] on div "Next" at bounding box center [802, 429] width 37 height 16
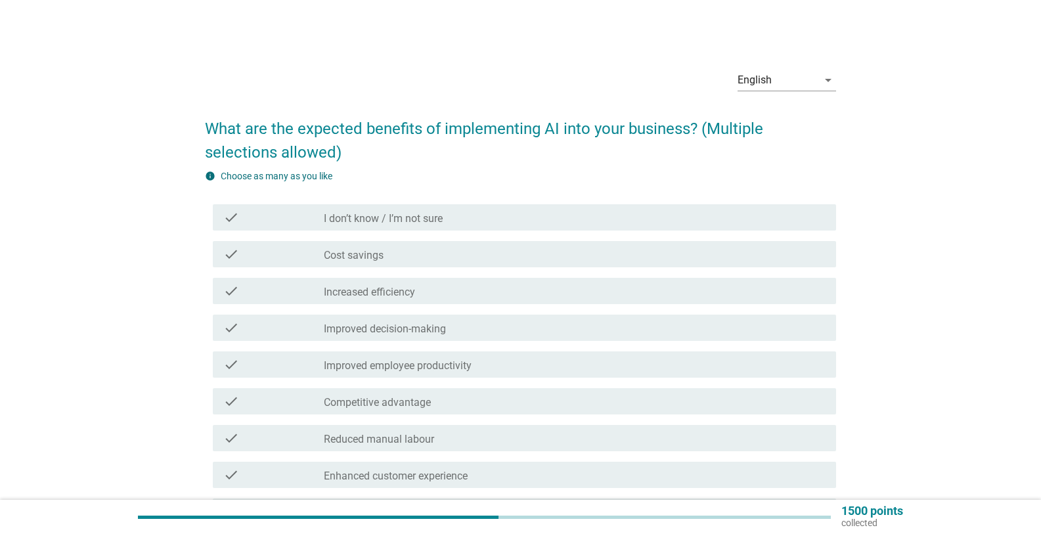
click at [482, 251] on div "check_box_outline_blank Cost savings" at bounding box center [575, 254] width 502 height 16
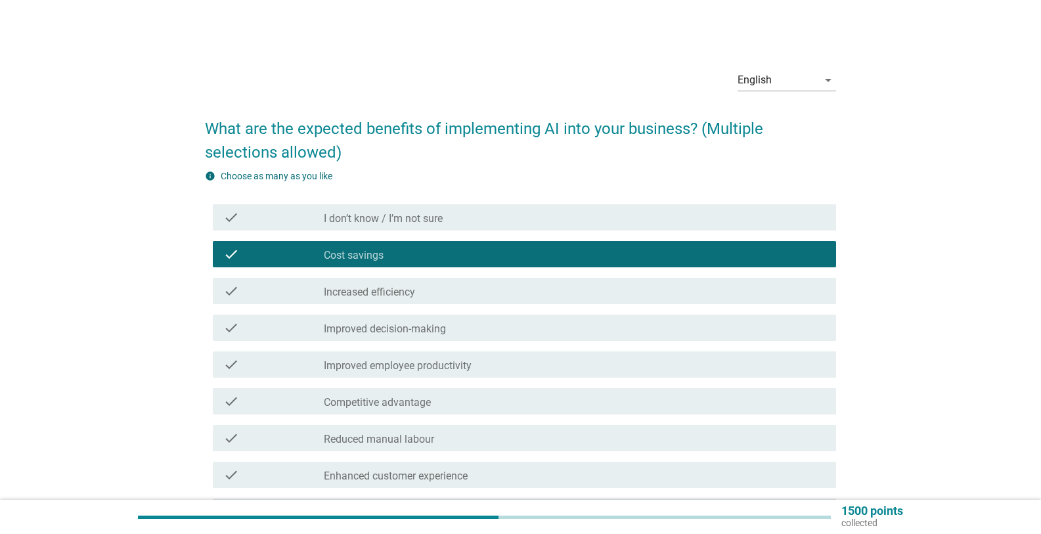
click at [505, 367] on div "check_box_outline_blank Improved employee productivity" at bounding box center [575, 365] width 502 height 16
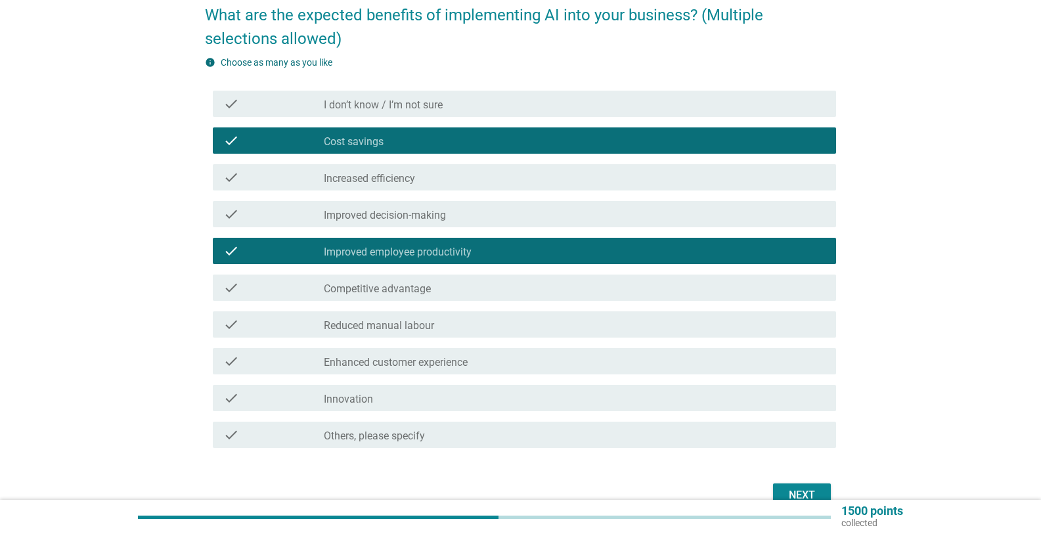
scroll to position [131, 0]
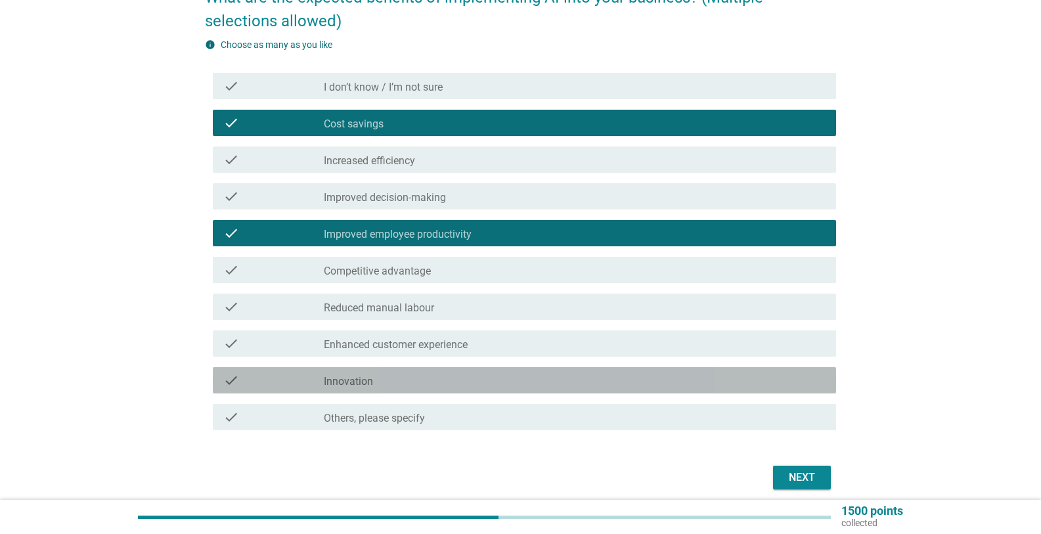
click at [698, 381] on div "check_box_outline_blank Innovation" at bounding box center [575, 381] width 502 height 16
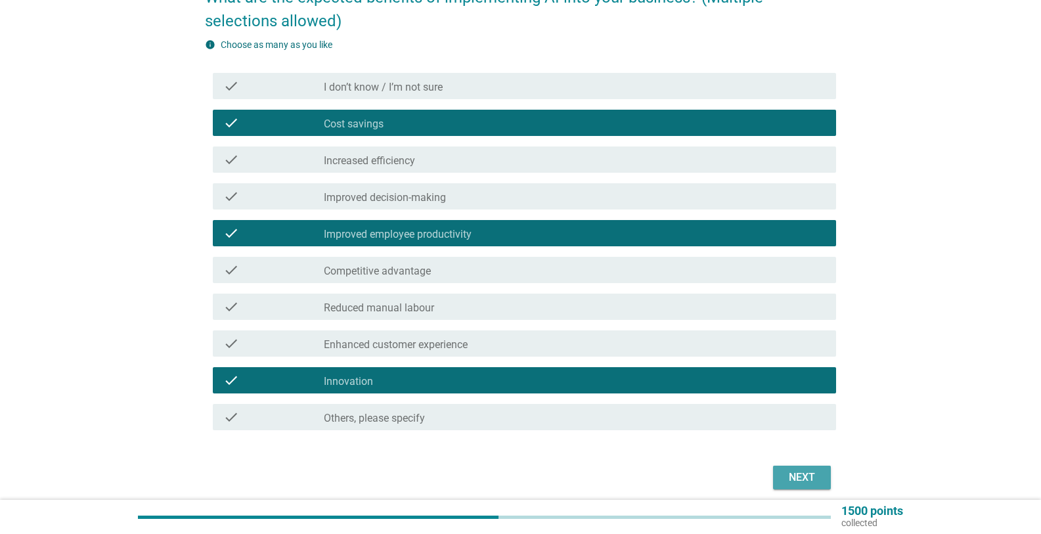
click at [795, 470] on div "Next" at bounding box center [802, 478] width 37 height 16
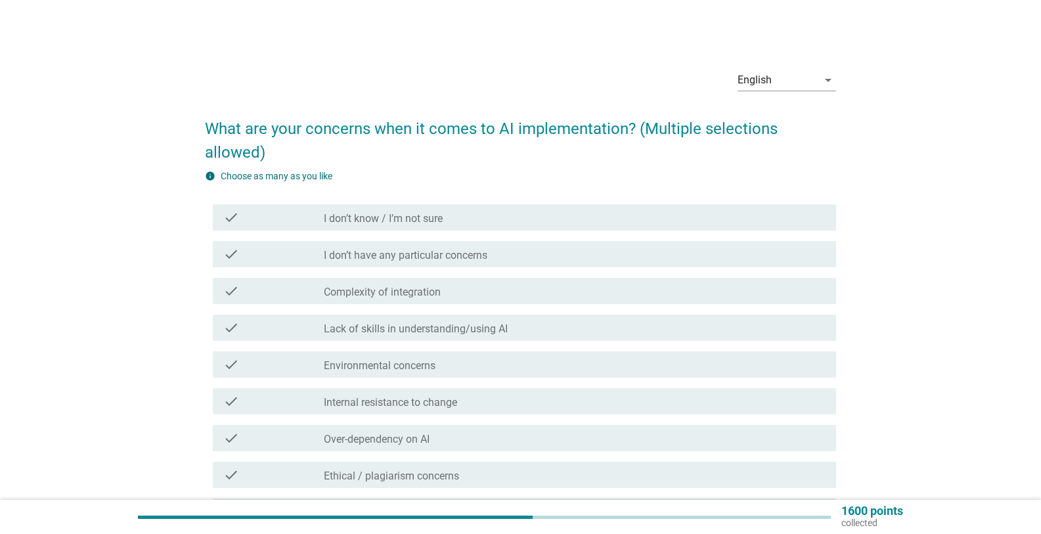
click at [532, 328] on div "check_box_outline_blank Lack of skills in understanding/using AI" at bounding box center [575, 328] width 502 height 16
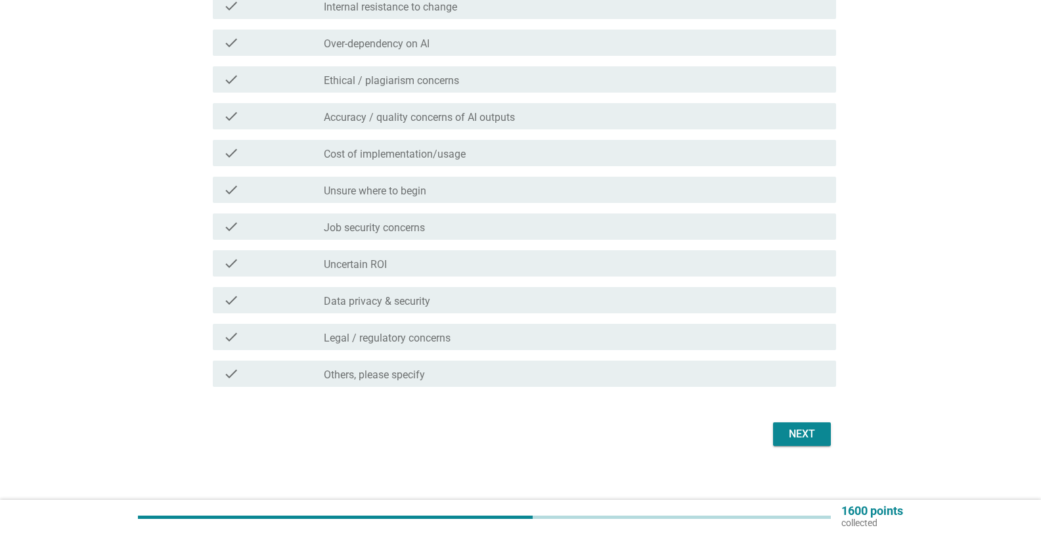
scroll to position [405, 0]
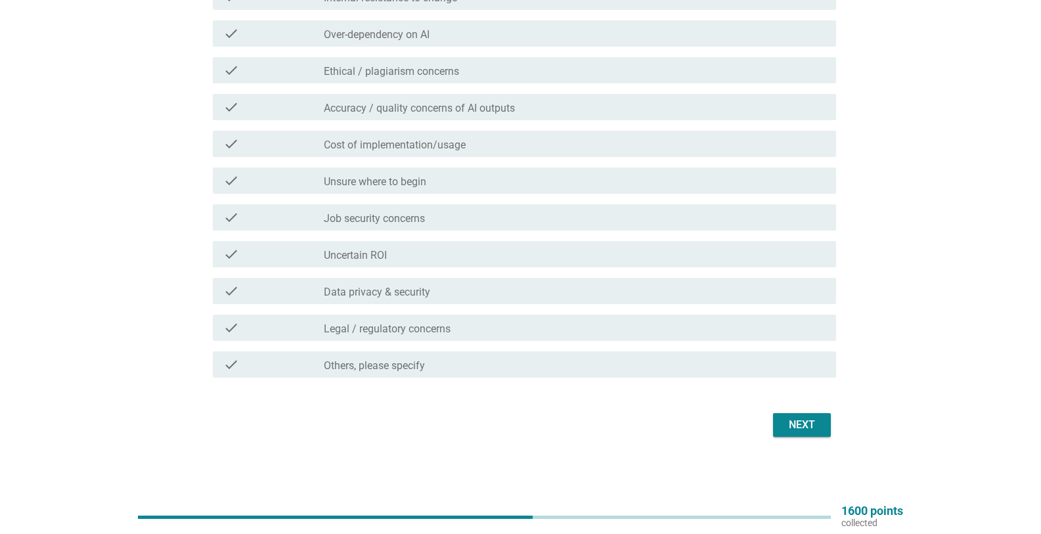
click at [803, 417] on button "Next" at bounding box center [802, 425] width 58 height 24
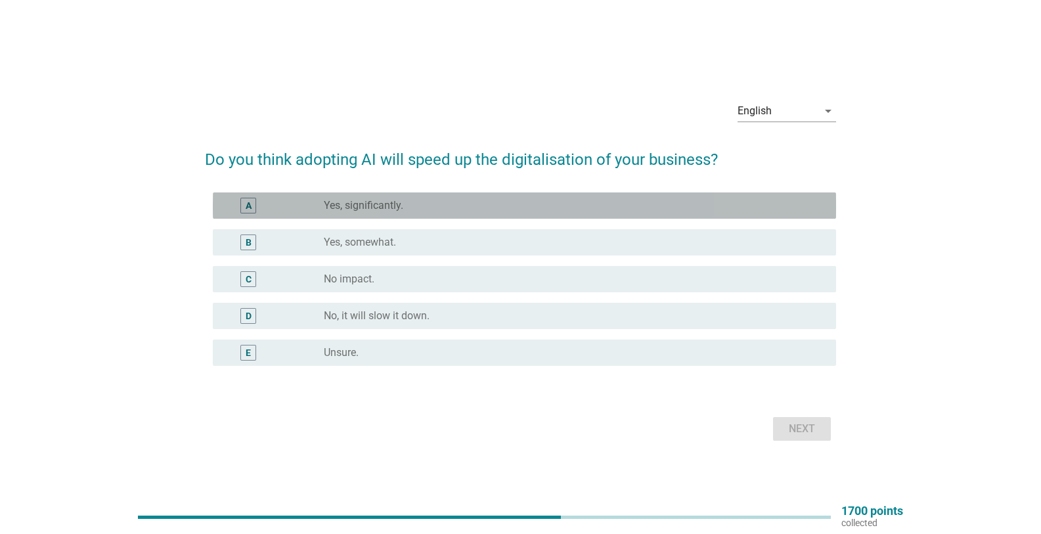
click at [498, 202] on div "radio_button_unchecked Yes, significantly." at bounding box center [569, 205] width 491 height 13
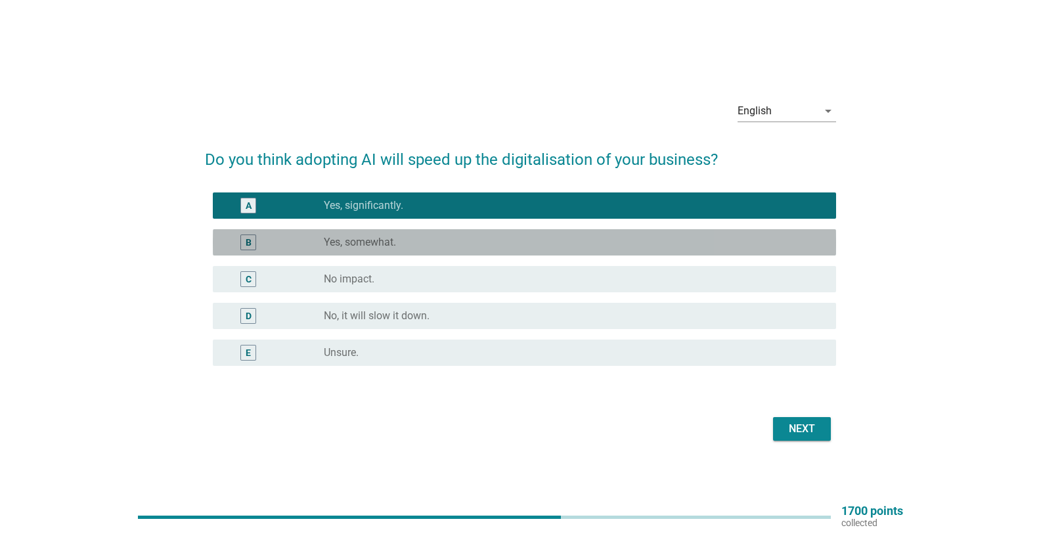
click at [566, 239] on div "radio_button_unchecked Yes, somewhat." at bounding box center [569, 242] width 491 height 13
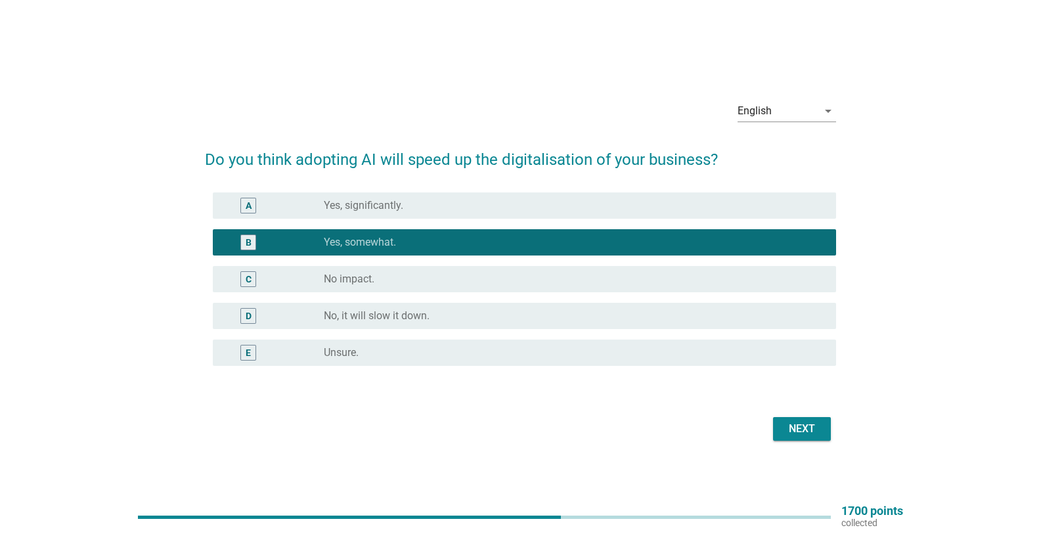
click at [800, 425] on div "Next" at bounding box center [802, 429] width 37 height 16
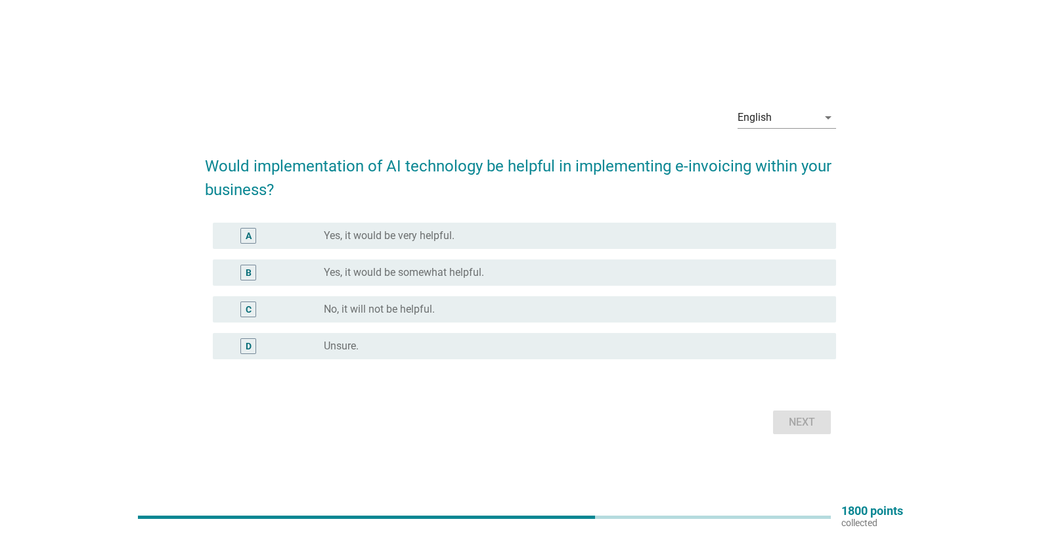
drag, startPoint x: 444, startPoint y: 342, endPoint x: 457, endPoint y: 343, distance: 13.2
click at [445, 342] on div "radio_button_unchecked Unsure." at bounding box center [569, 346] width 491 height 13
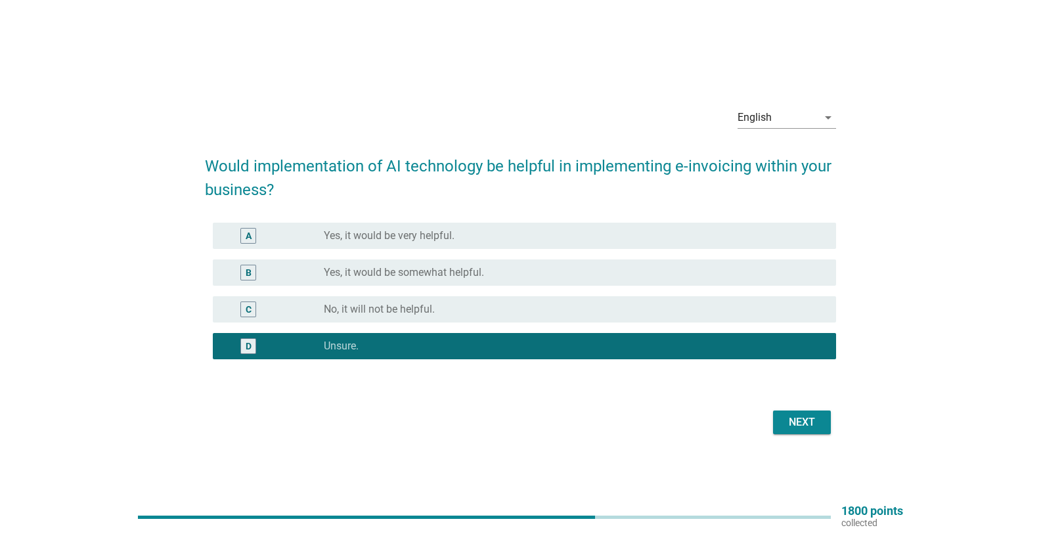
click at [794, 418] on div "Next" at bounding box center [802, 423] width 37 height 16
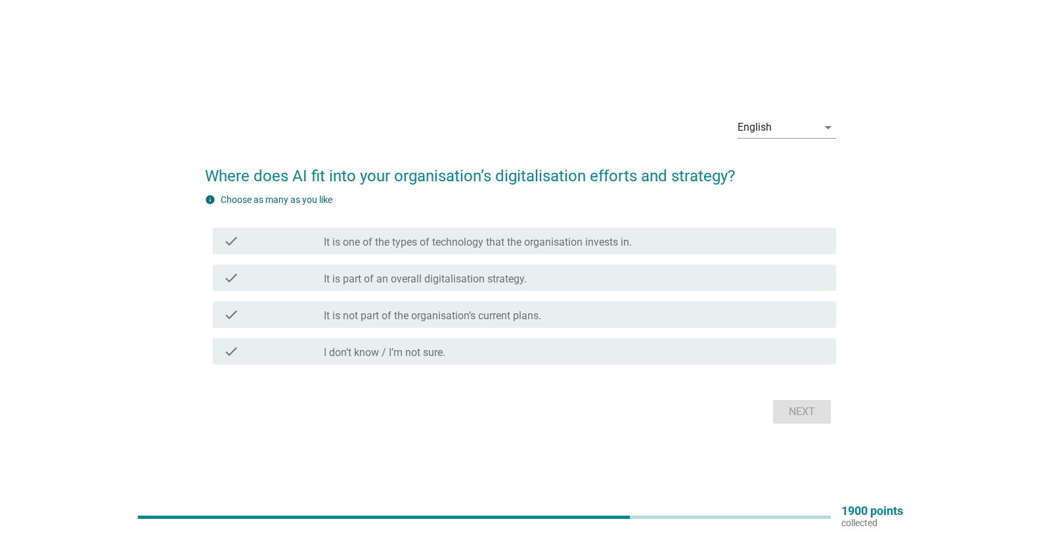
click at [545, 276] on div "check_box_outline_blank It is part of an overall digitalisation strategy." at bounding box center [575, 278] width 502 height 16
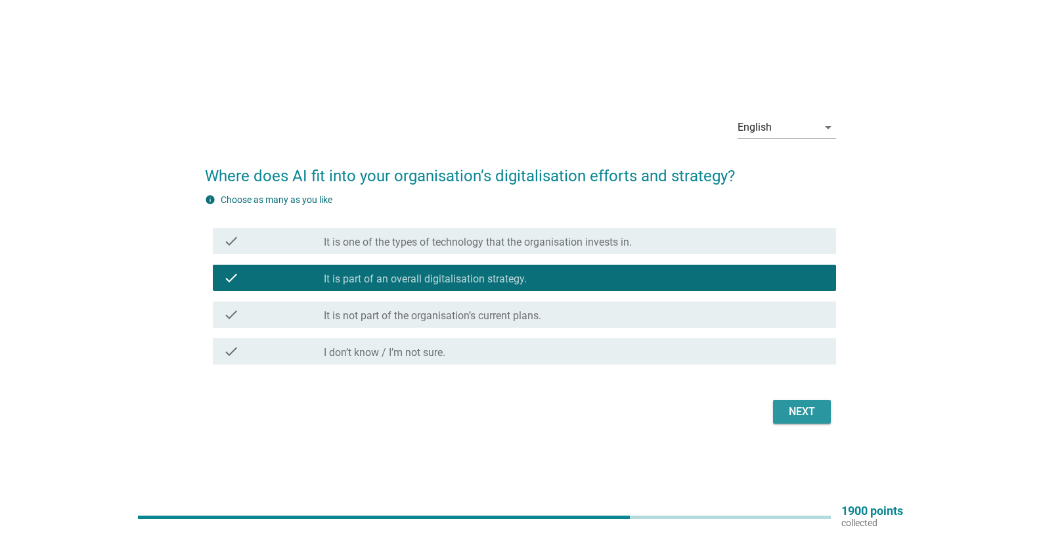
click at [792, 404] on div "Next" at bounding box center [802, 412] width 37 height 16
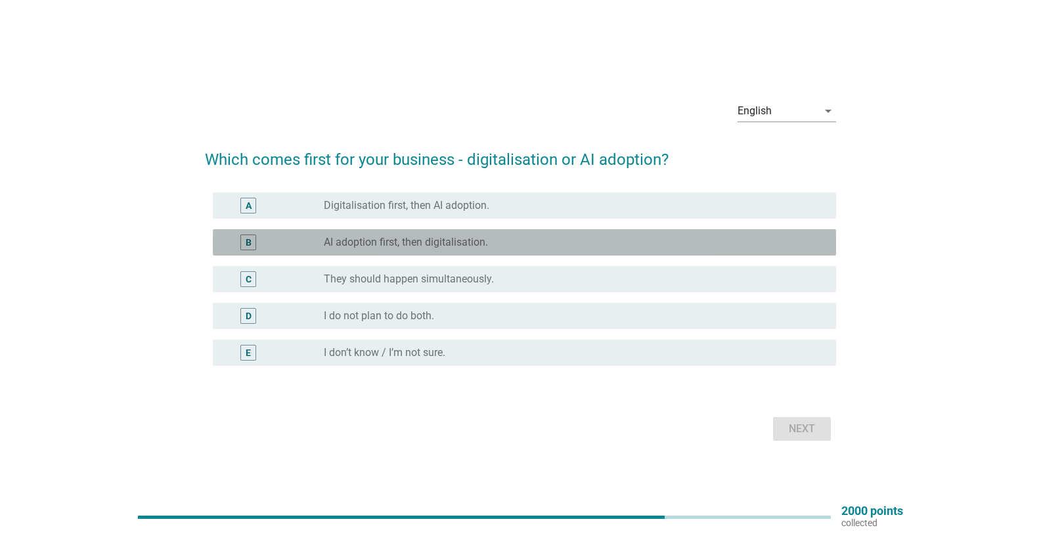
click at [450, 242] on label "AI adoption first, then digitalisation." at bounding box center [406, 242] width 164 height 13
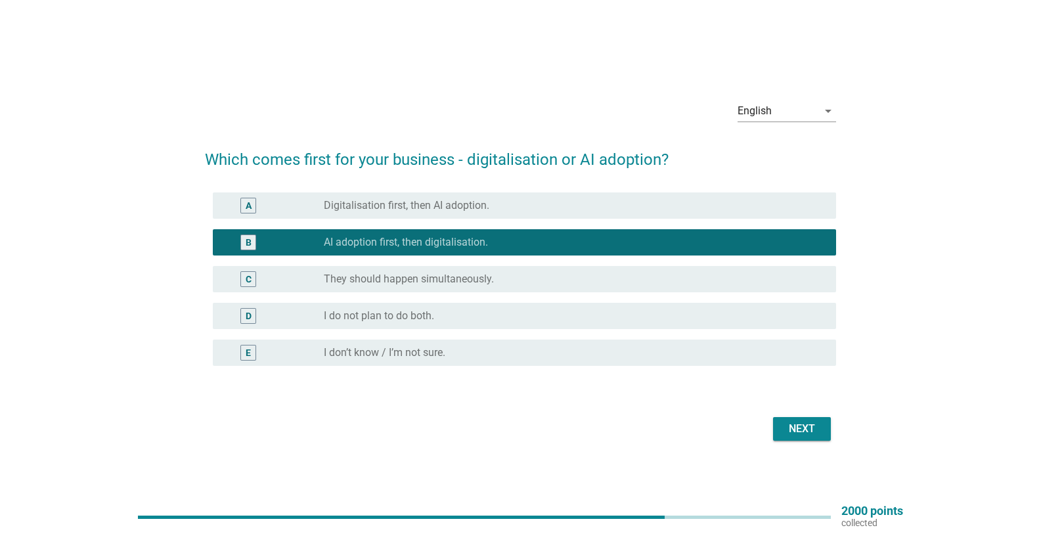
click at [792, 427] on div "Next" at bounding box center [802, 429] width 37 height 16
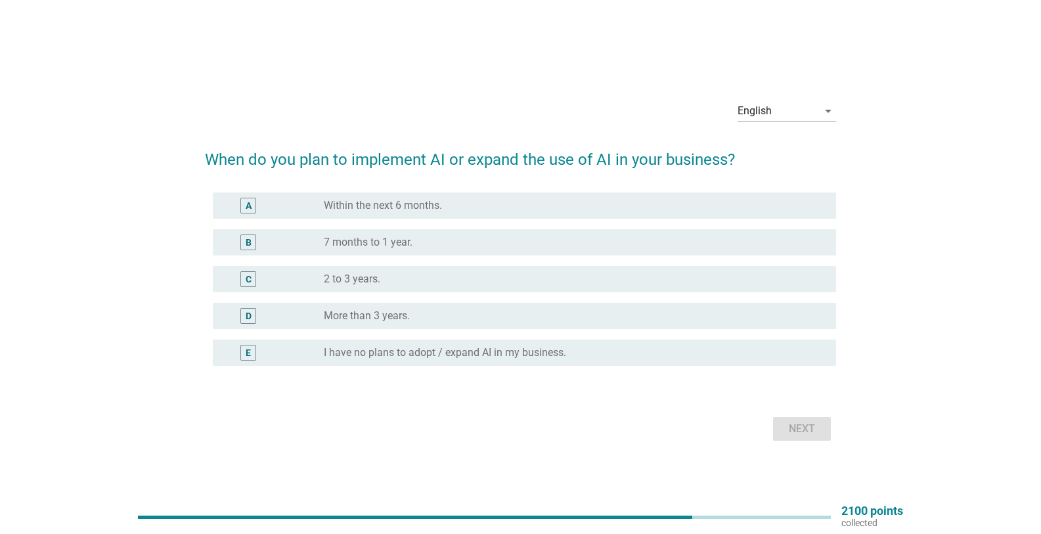
click at [489, 361] on div "E radio_button_unchecked I have no plans to adopt / expand AI in my business." at bounding box center [525, 353] width 624 height 26
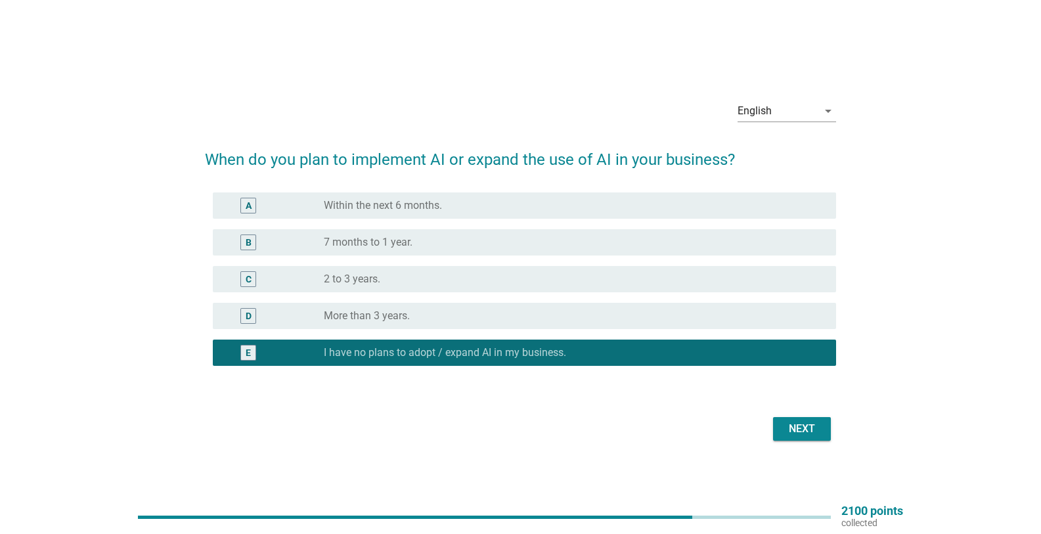
click at [477, 204] on div "radio_button_unchecked Within the next 6 months." at bounding box center [569, 205] width 491 height 13
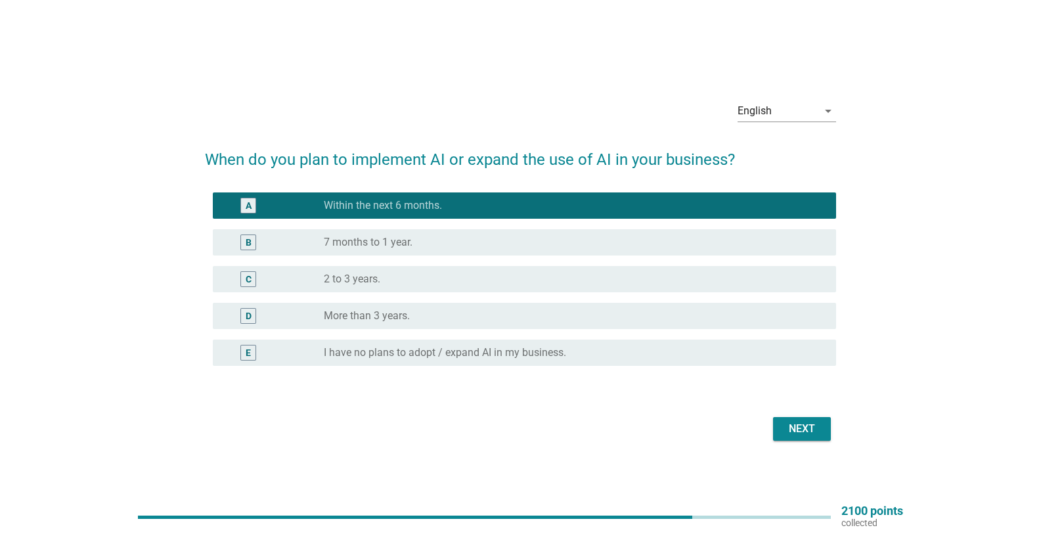
click at [819, 430] on div "Next" at bounding box center [802, 429] width 37 height 16
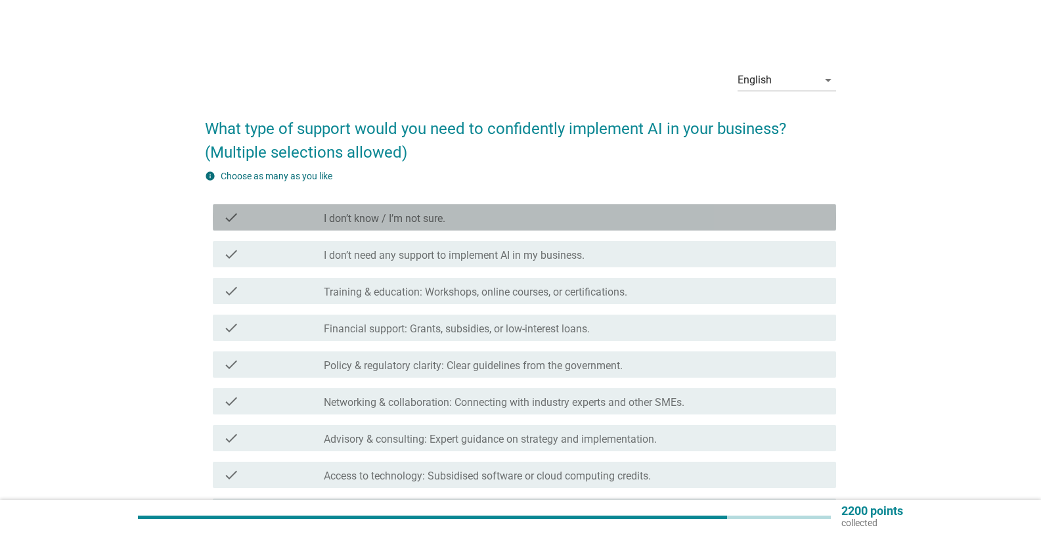
click at [532, 215] on div "check_box_outline_blank I don’t know / I’m not sure." at bounding box center [575, 218] width 502 height 16
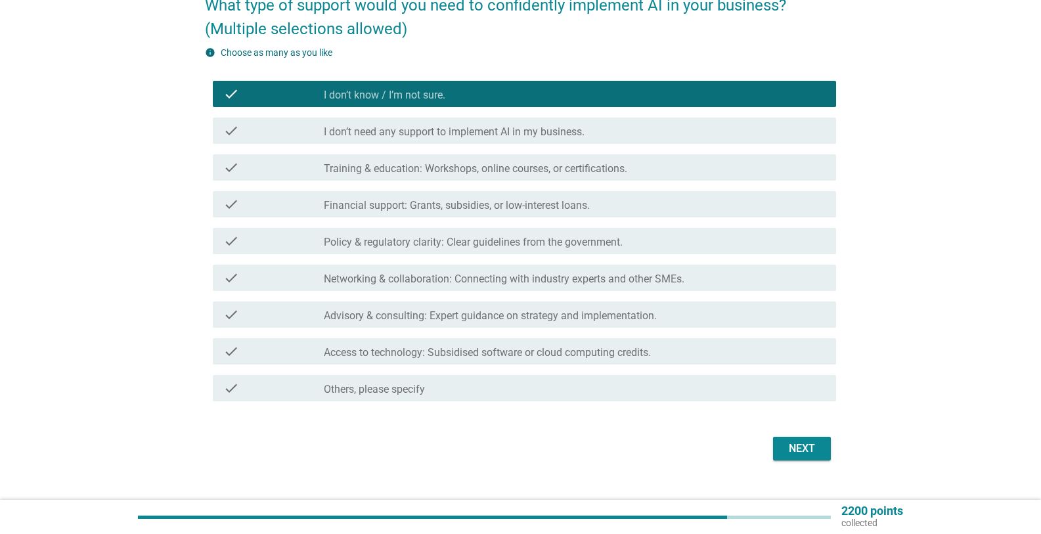
scroll to position [147, 0]
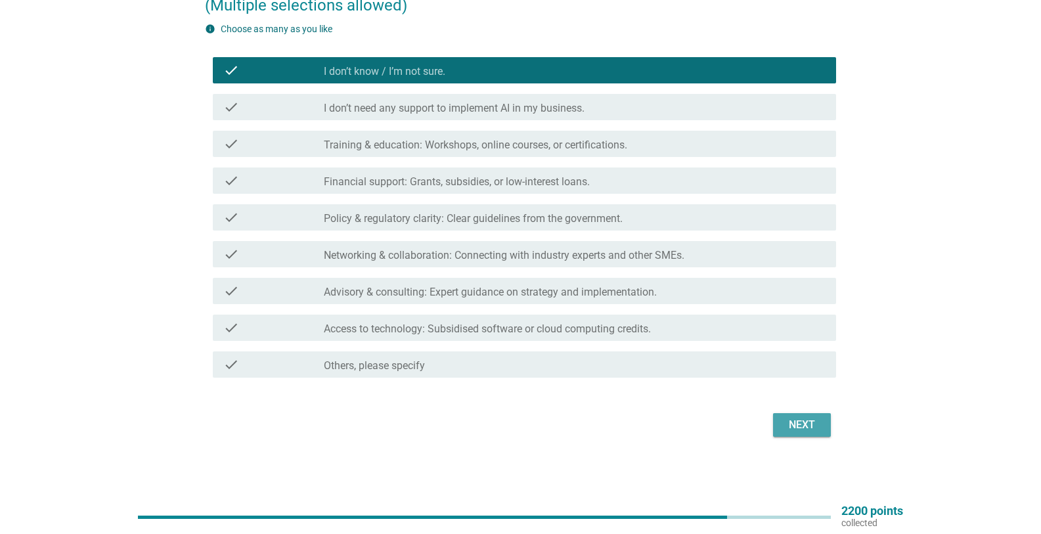
click at [804, 415] on button "Next" at bounding box center [802, 425] width 58 height 24
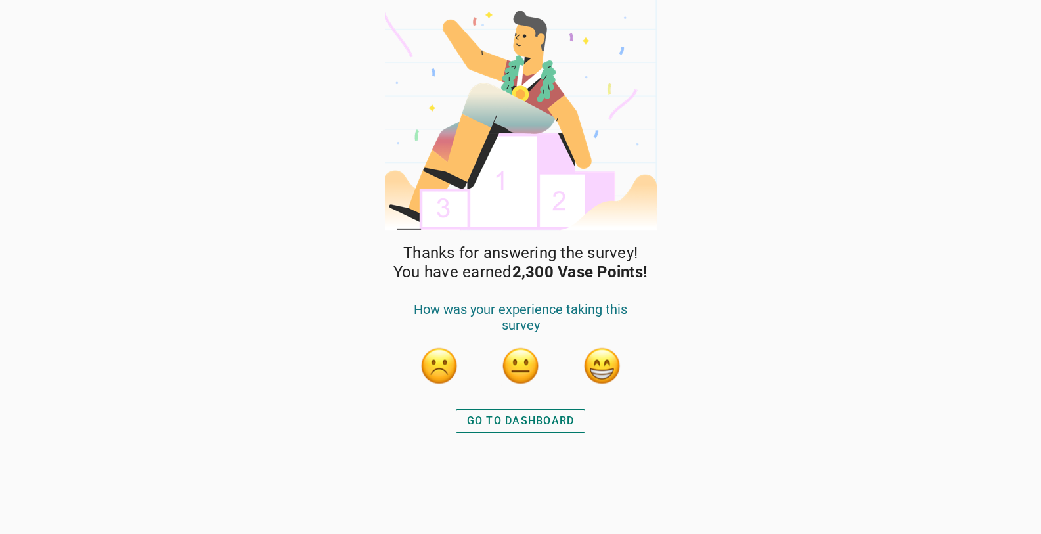
click at [537, 420] on div "GO TO DASHBOARD" at bounding box center [521, 421] width 108 height 16
